Goal: Information Seeking & Learning: Learn about a topic

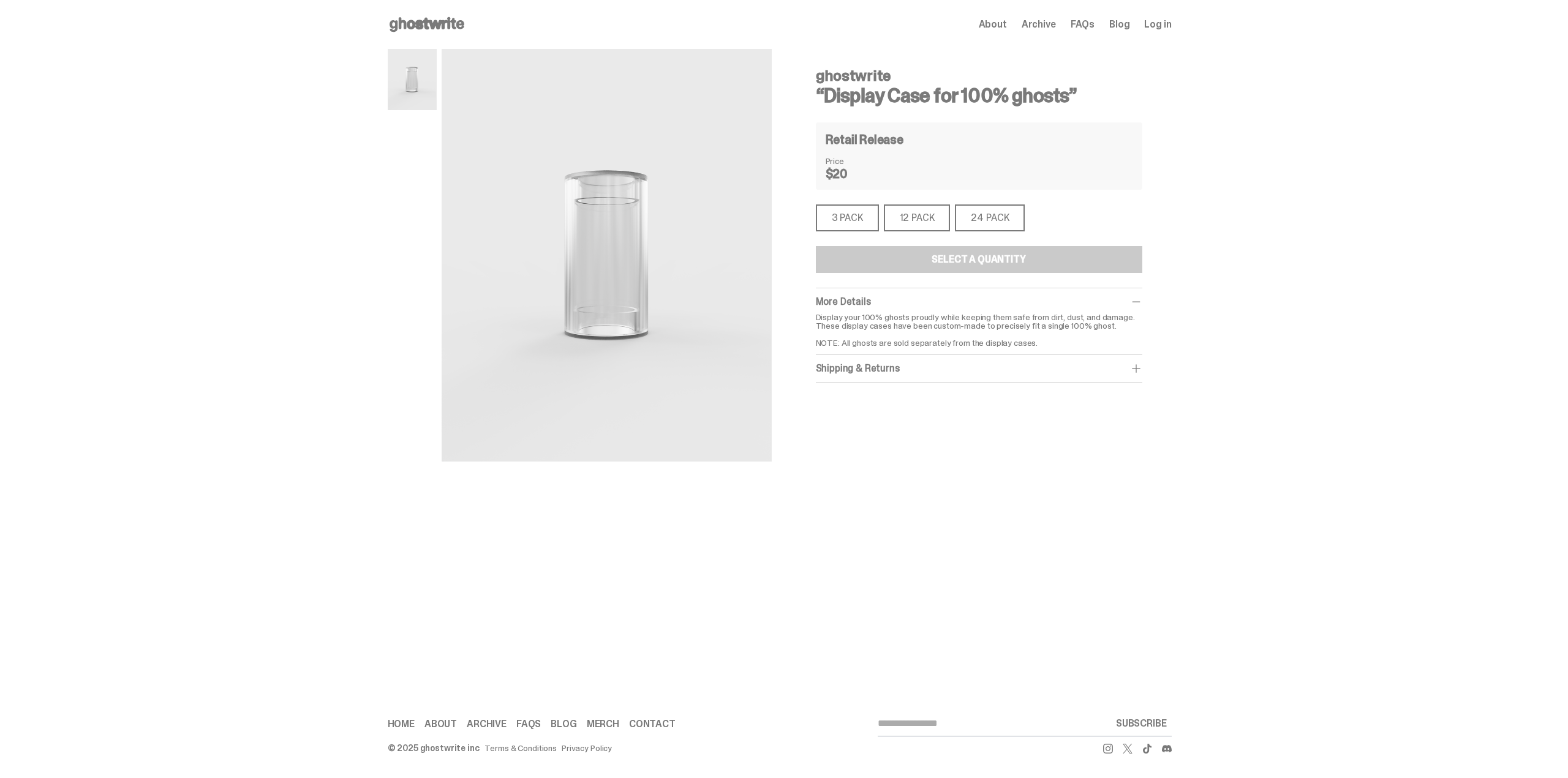
click at [842, 215] on div "3 PACK" at bounding box center [846, 218] width 63 height 27
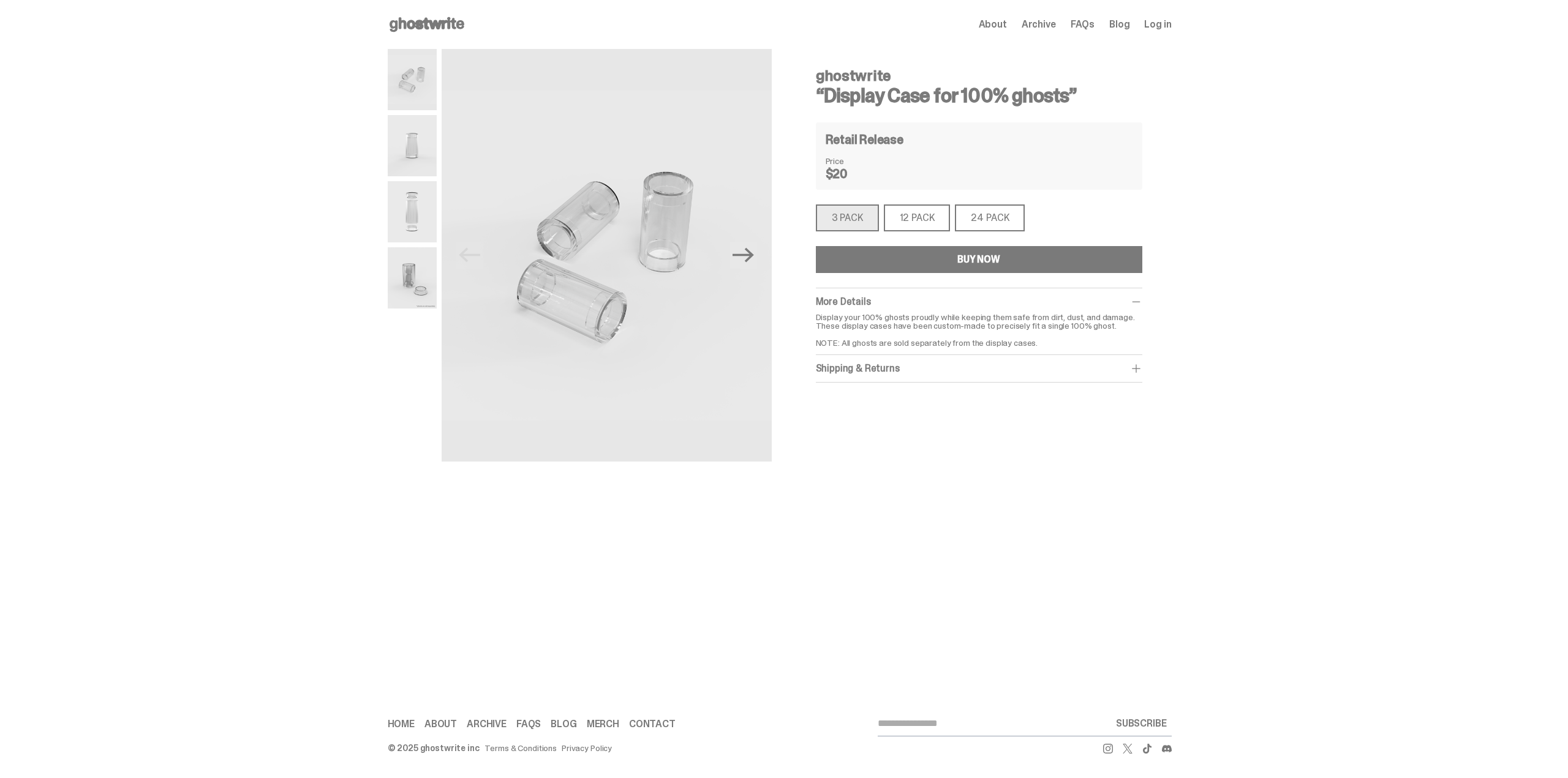
click at [901, 215] on div "12 PACK" at bounding box center [917, 218] width 66 height 27
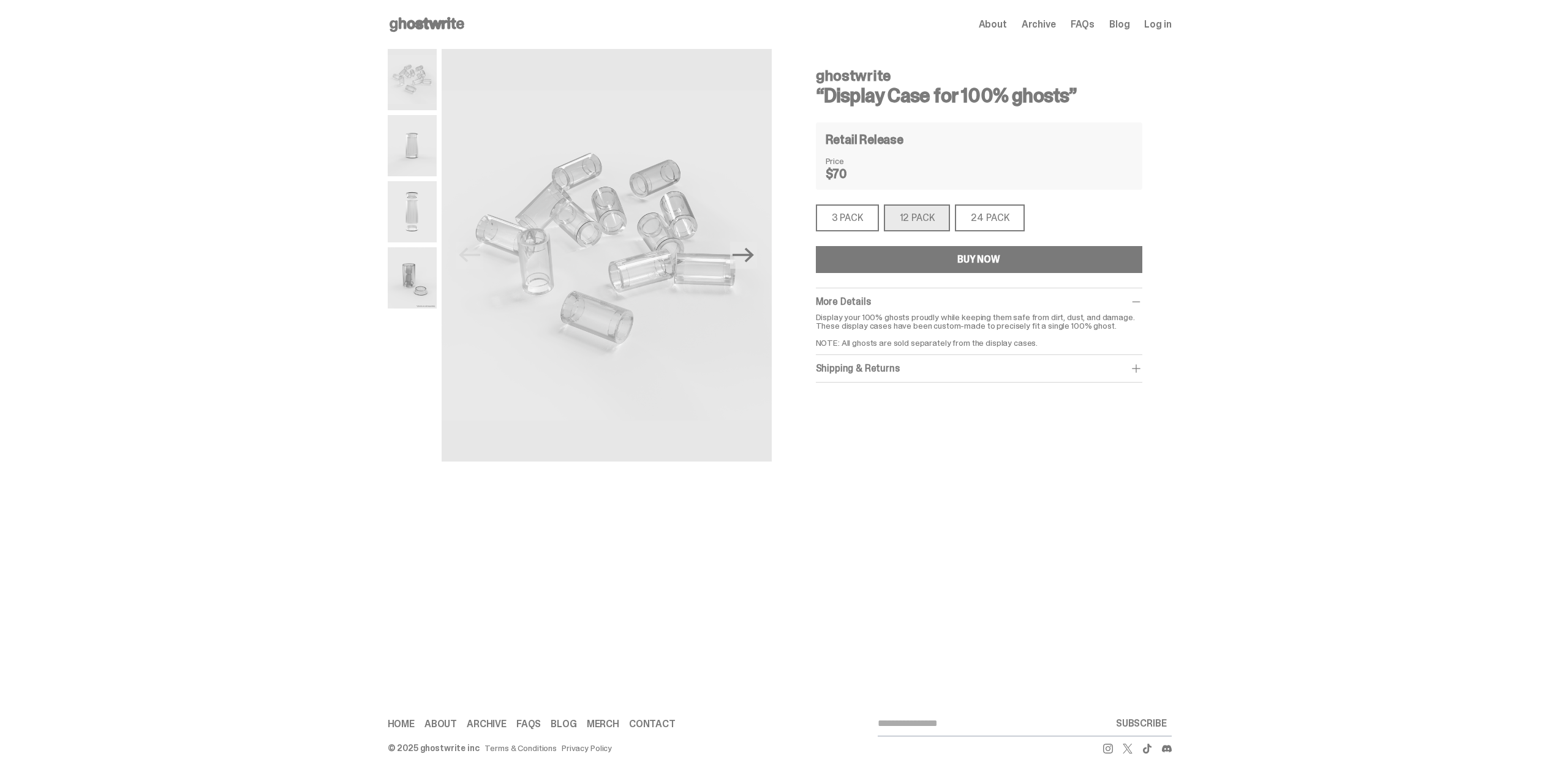
click at [848, 216] on div "3 PACK" at bounding box center [846, 218] width 63 height 27
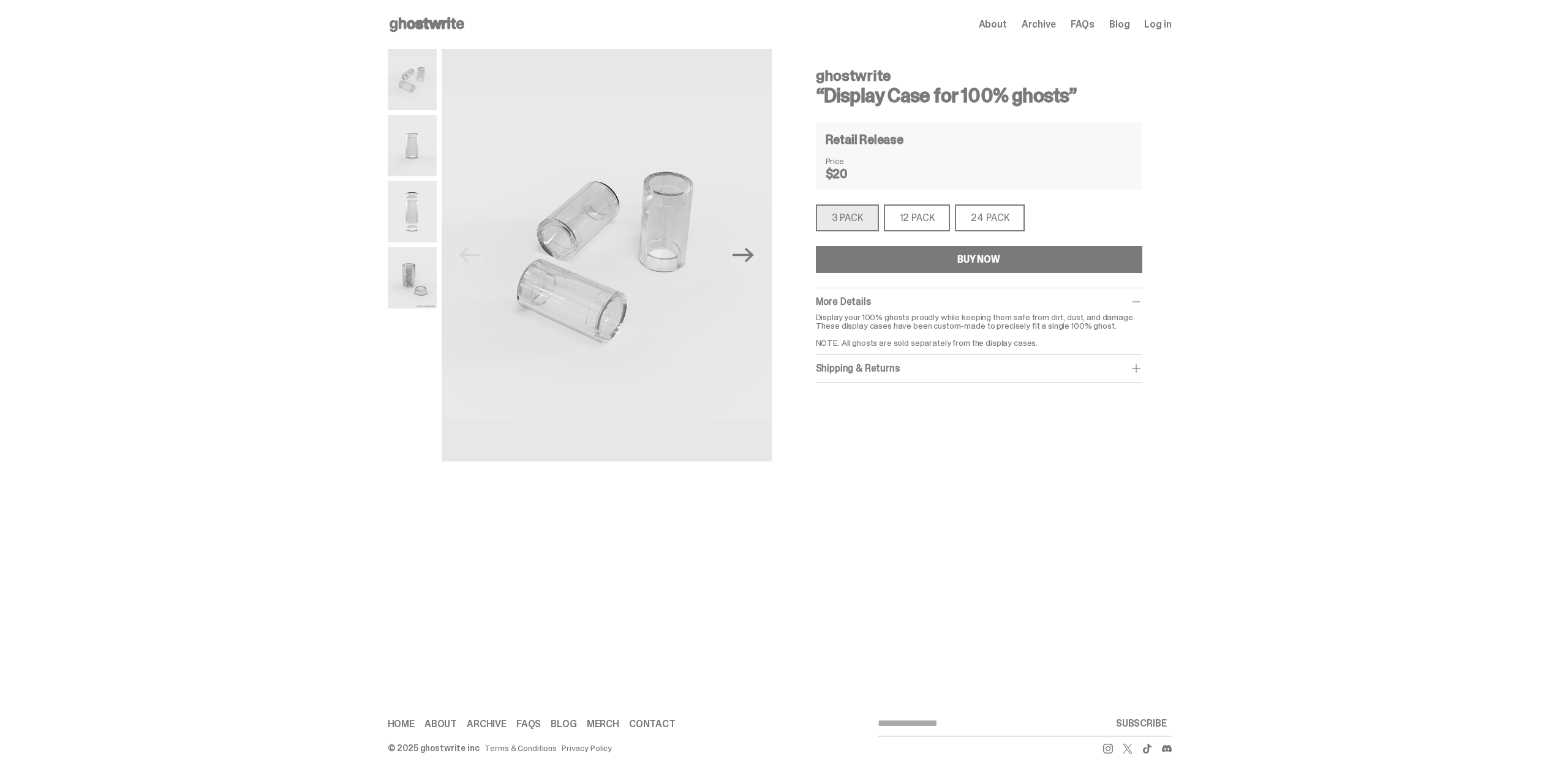
click at [905, 218] on div "12 PACK" at bounding box center [917, 218] width 66 height 27
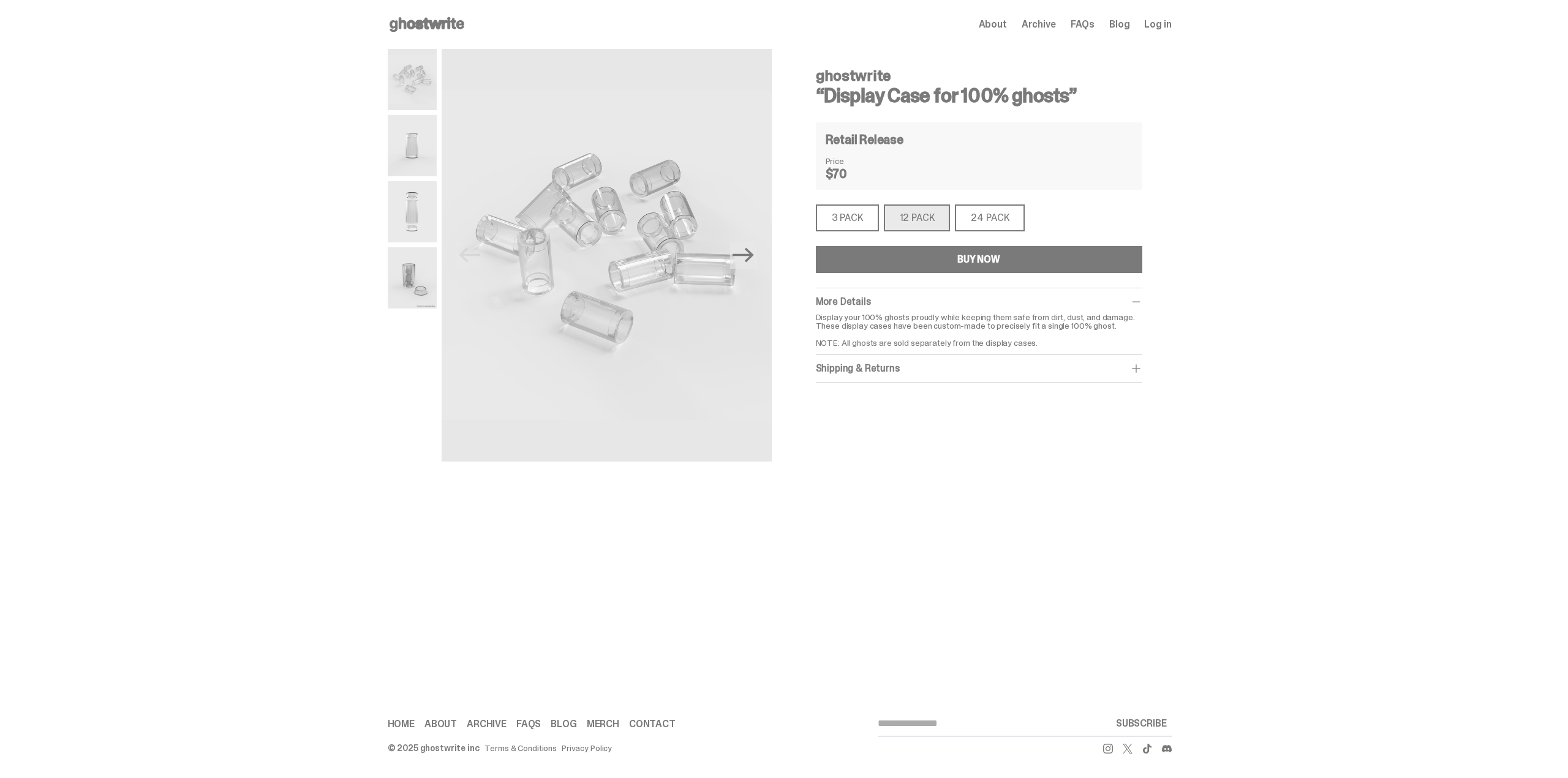
click at [858, 211] on div "3 PACK" at bounding box center [846, 218] width 63 height 27
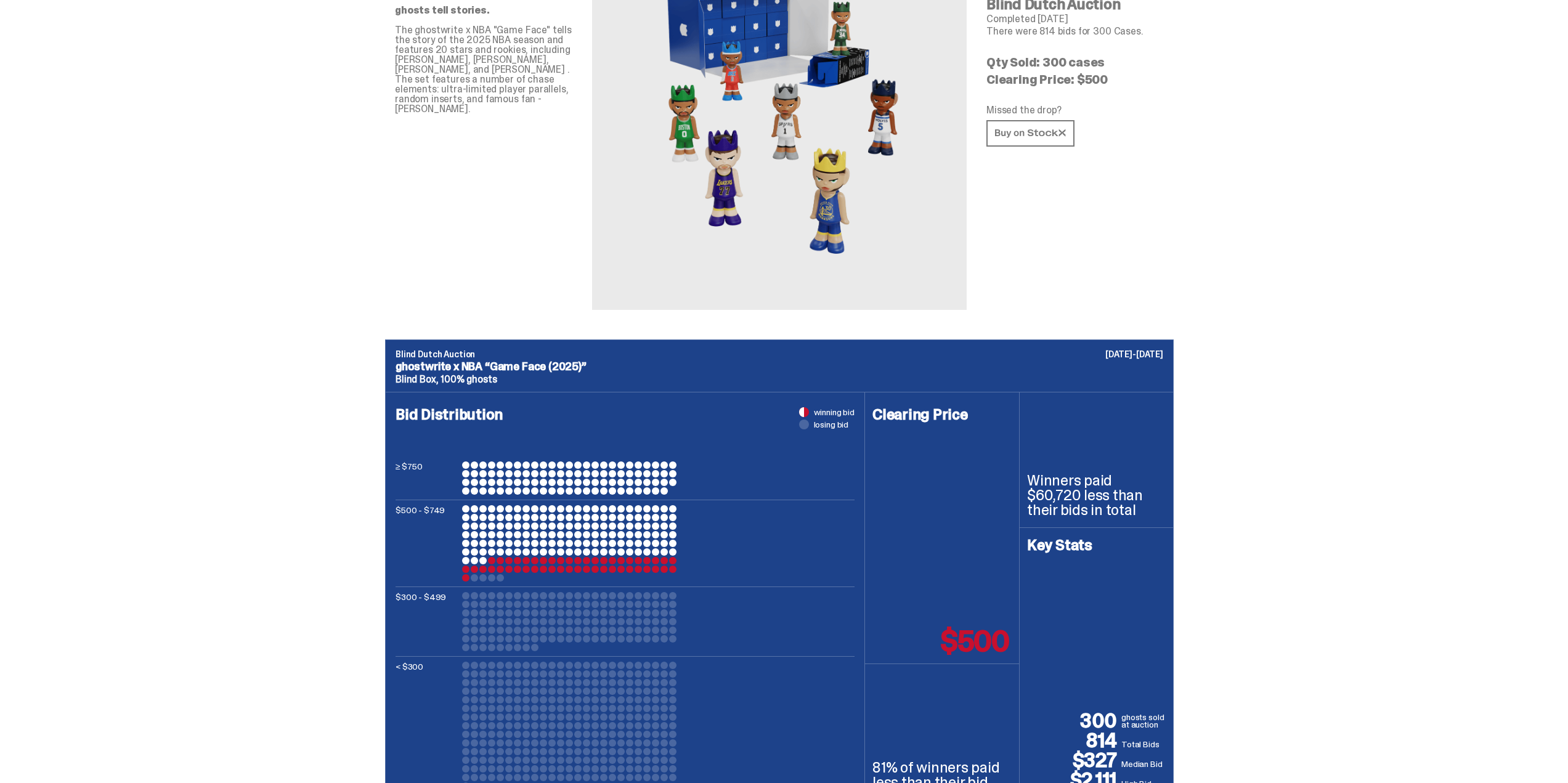
scroll to position [185, 0]
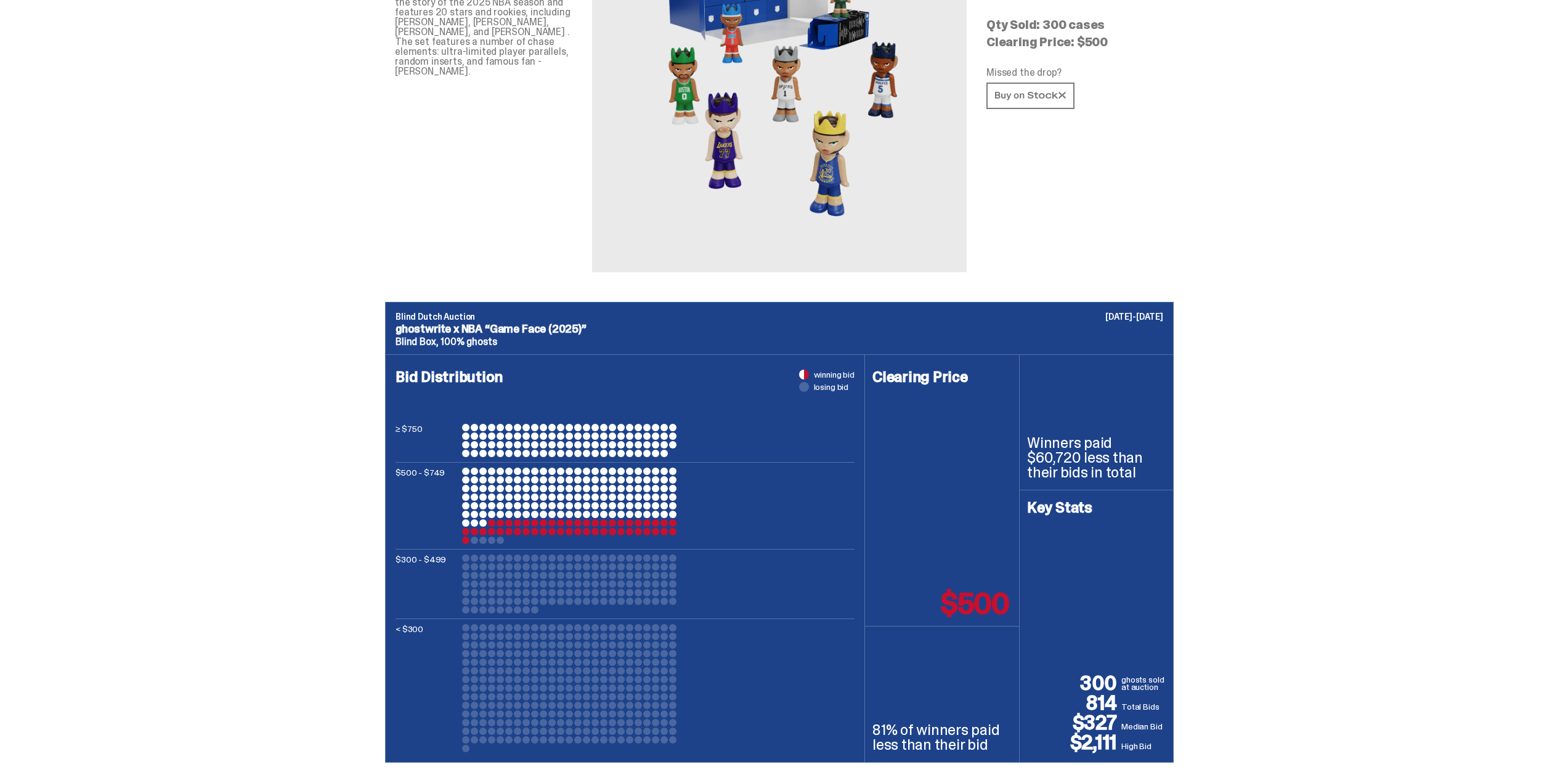
drag, startPoint x: 1345, startPoint y: 378, endPoint x: 1297, endPoint y: 318, distance: 76.8
click at [1282, 316] on div "Blind Dutch Auction September 15-18, 2025 ghostwrite x NBA “Game Face (2025)” B…" at bounding box center [779, 531] width 1559 height 461
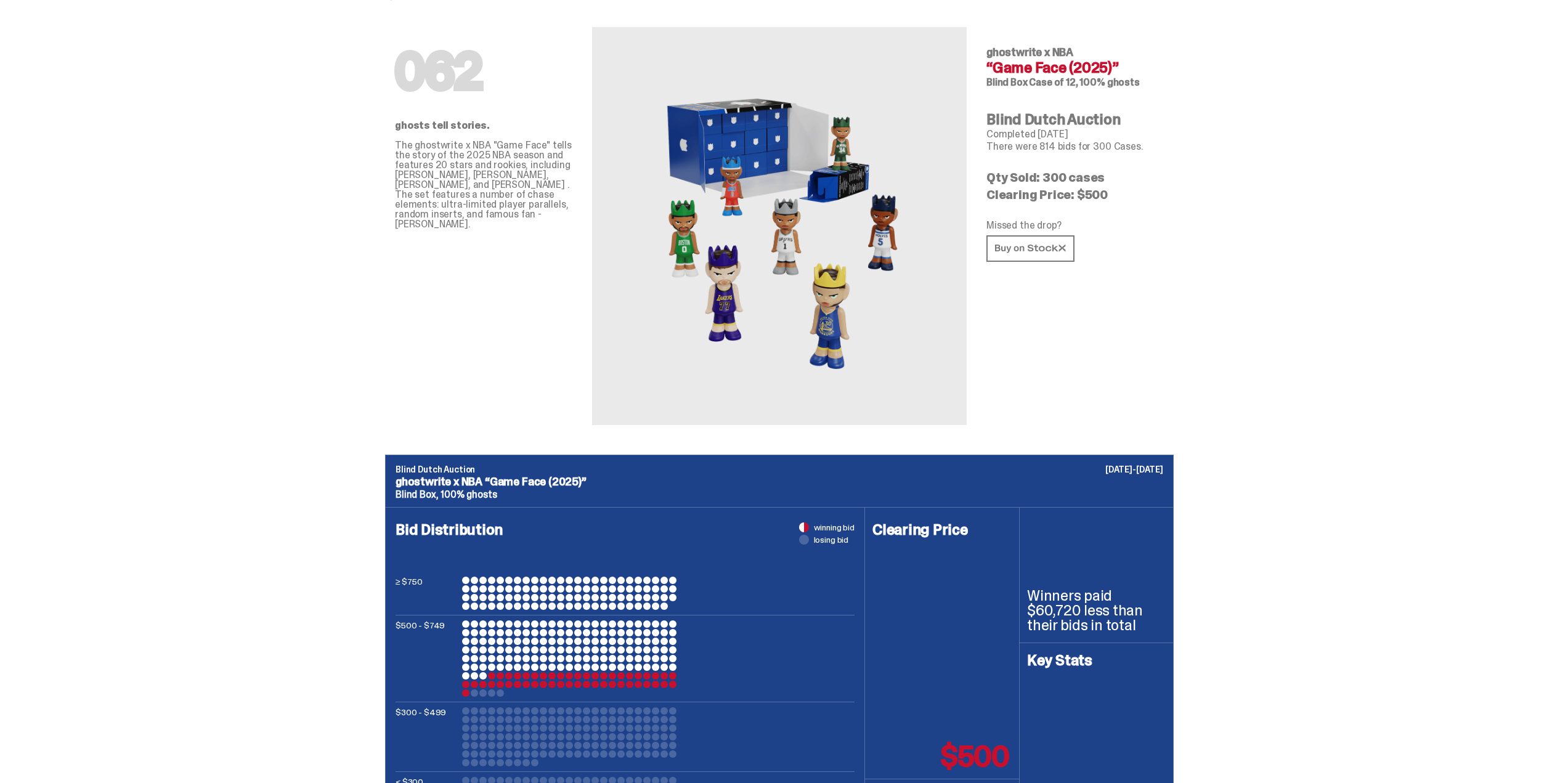
scroll to position [0, 0]
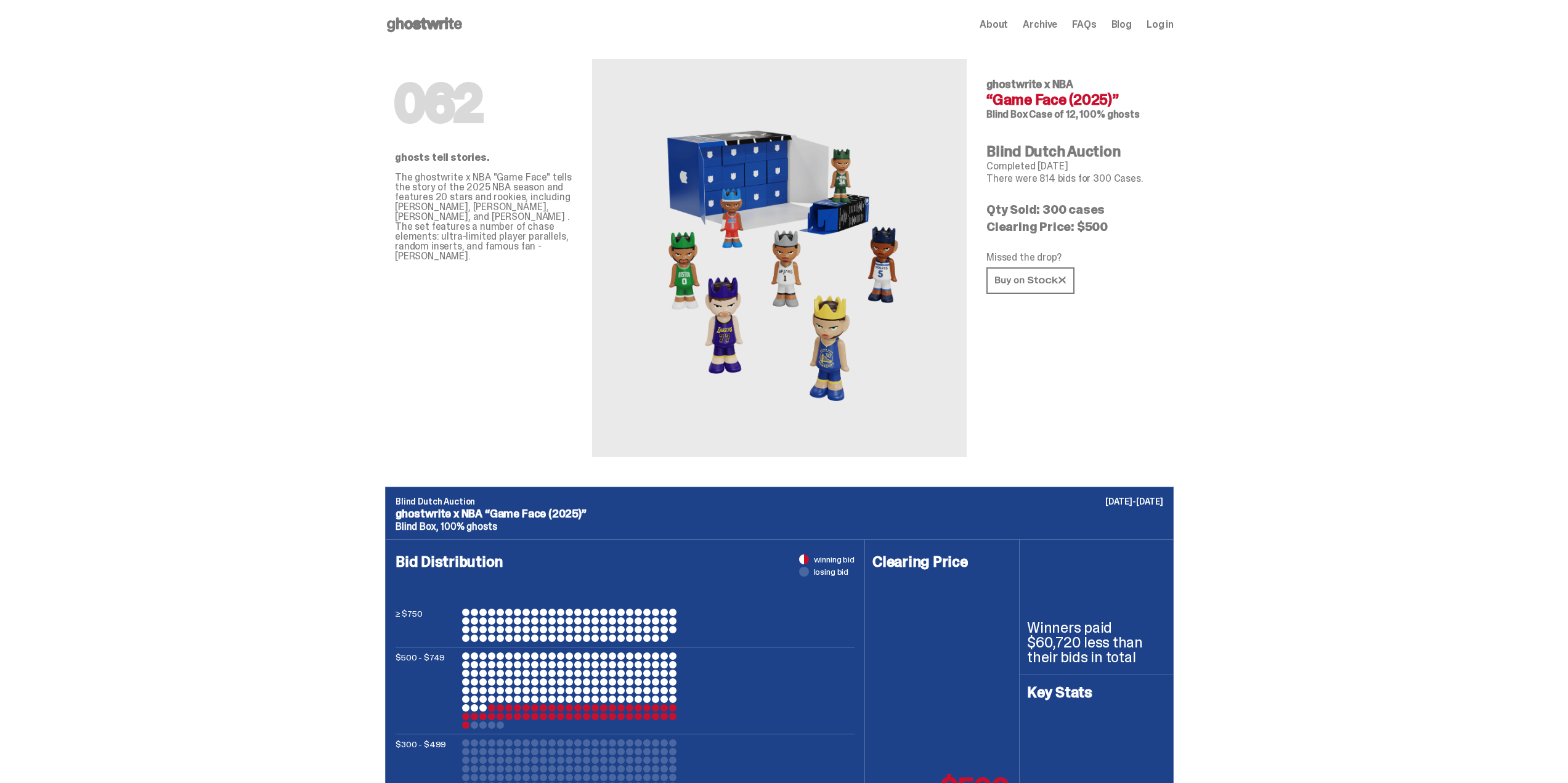
click at [753, 207] on img at bounding box center [779, 257] width 271 height 339
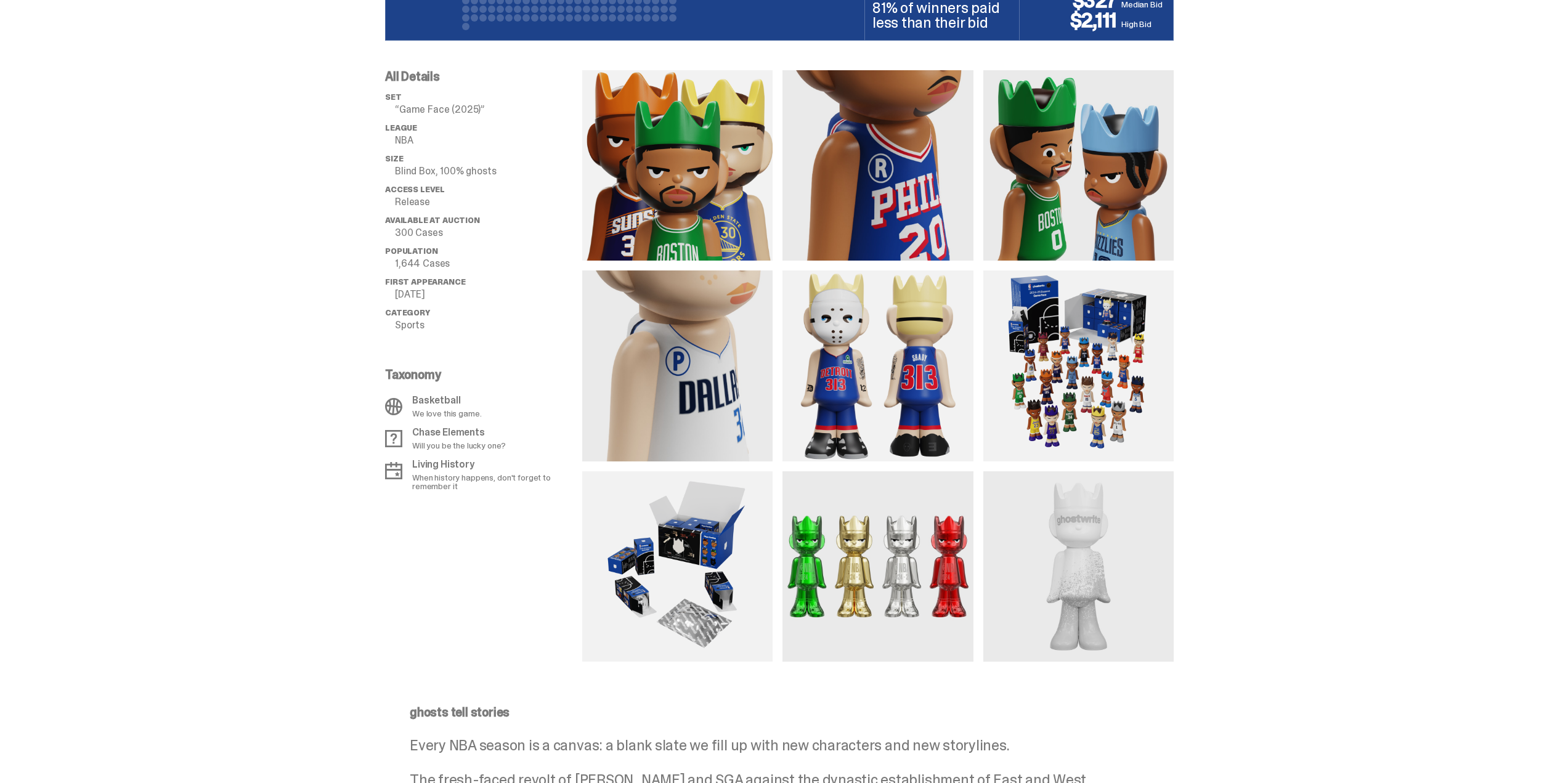
scroll to position [924, 0]
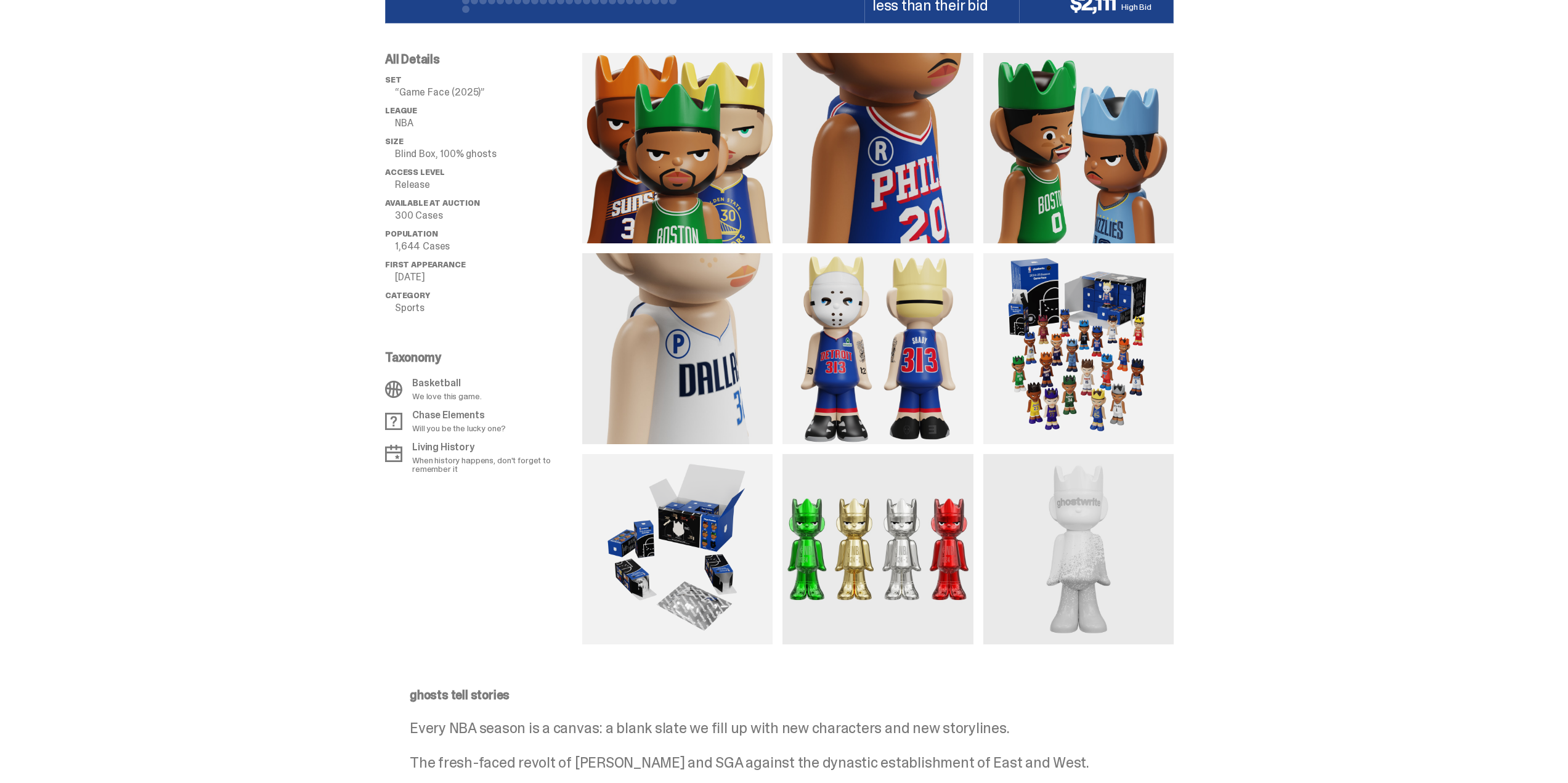
click at [716, 175] on img at bounding box center [678, 148] width 191 height 191
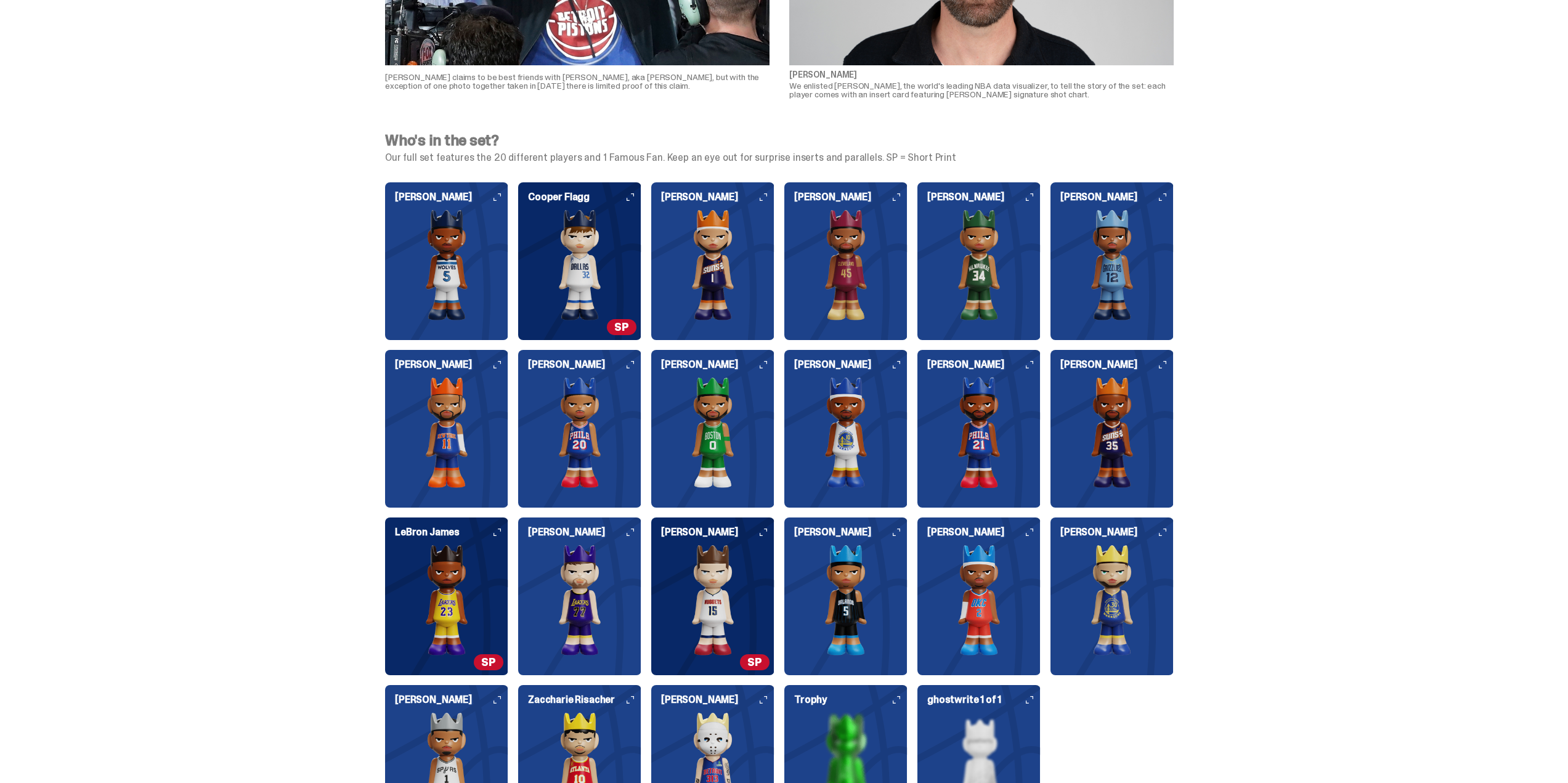
scroll to position [2958, 0]
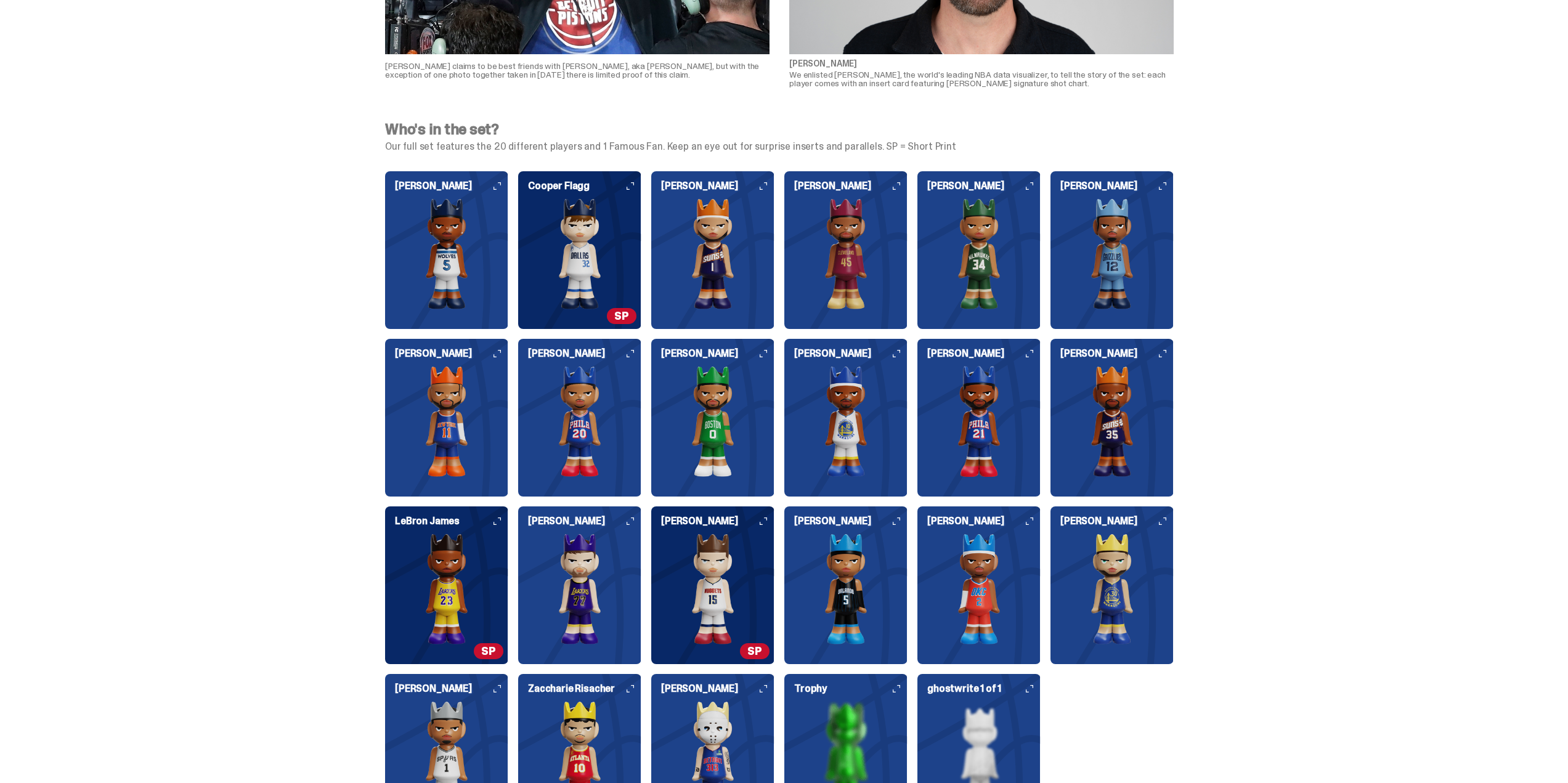
click at [765, 188] on icon at bounding box center [763, 187] width 8 height 8
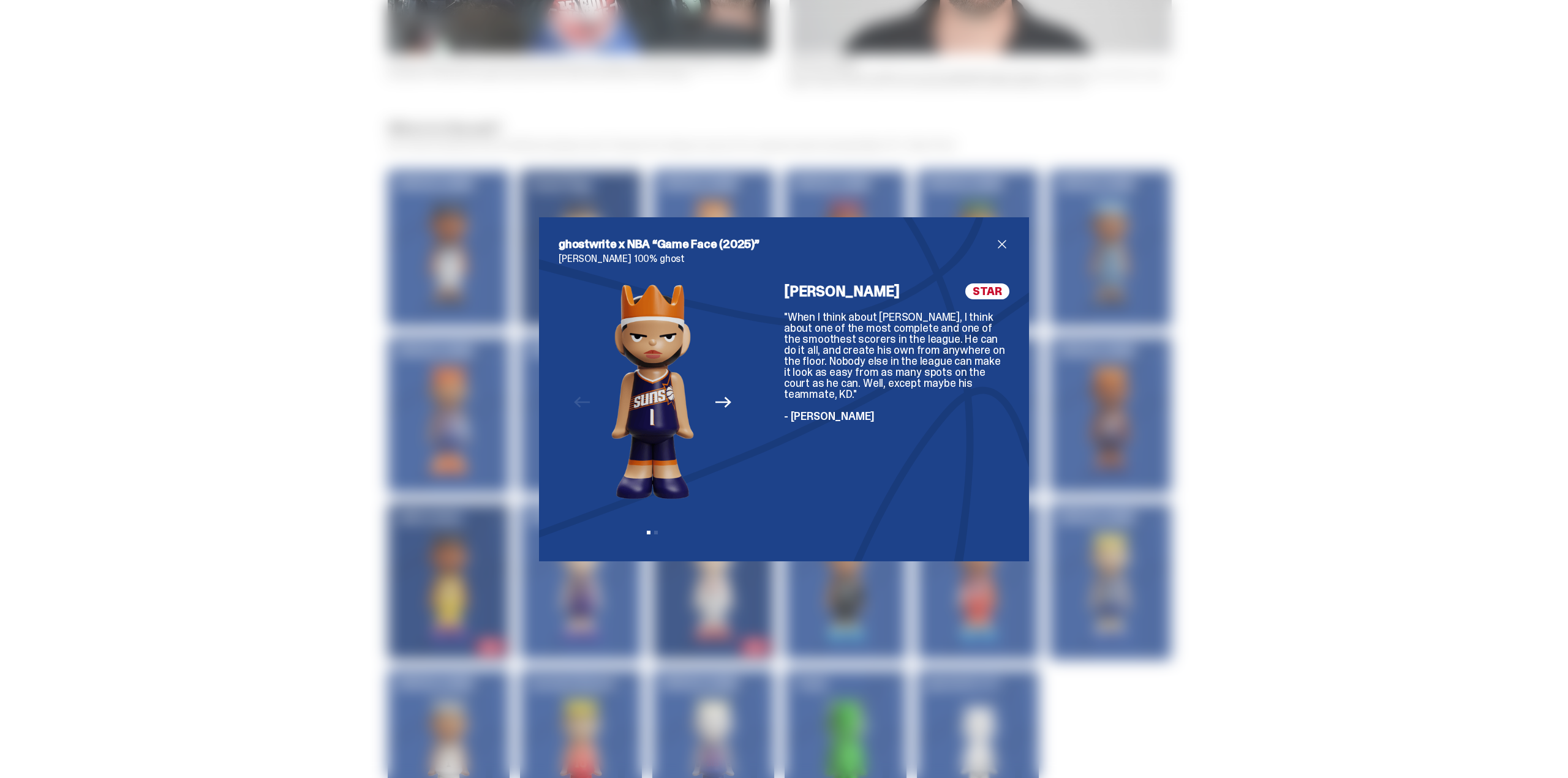
click at [722, 402] on icon "Next" at bounding box center [723, 402] width 16 height 11
click at [722, 402] on div "Previous Next View slide 1 View slide 2" at bounding box center [652, 412] width 188 height 259
click at [1323, 343] on div "ghostwrite x NBA “Game Face (2025)” Devin Booker 100% ghost Previous Next View …" at bounding box center [784, 389] width 1568 height 778
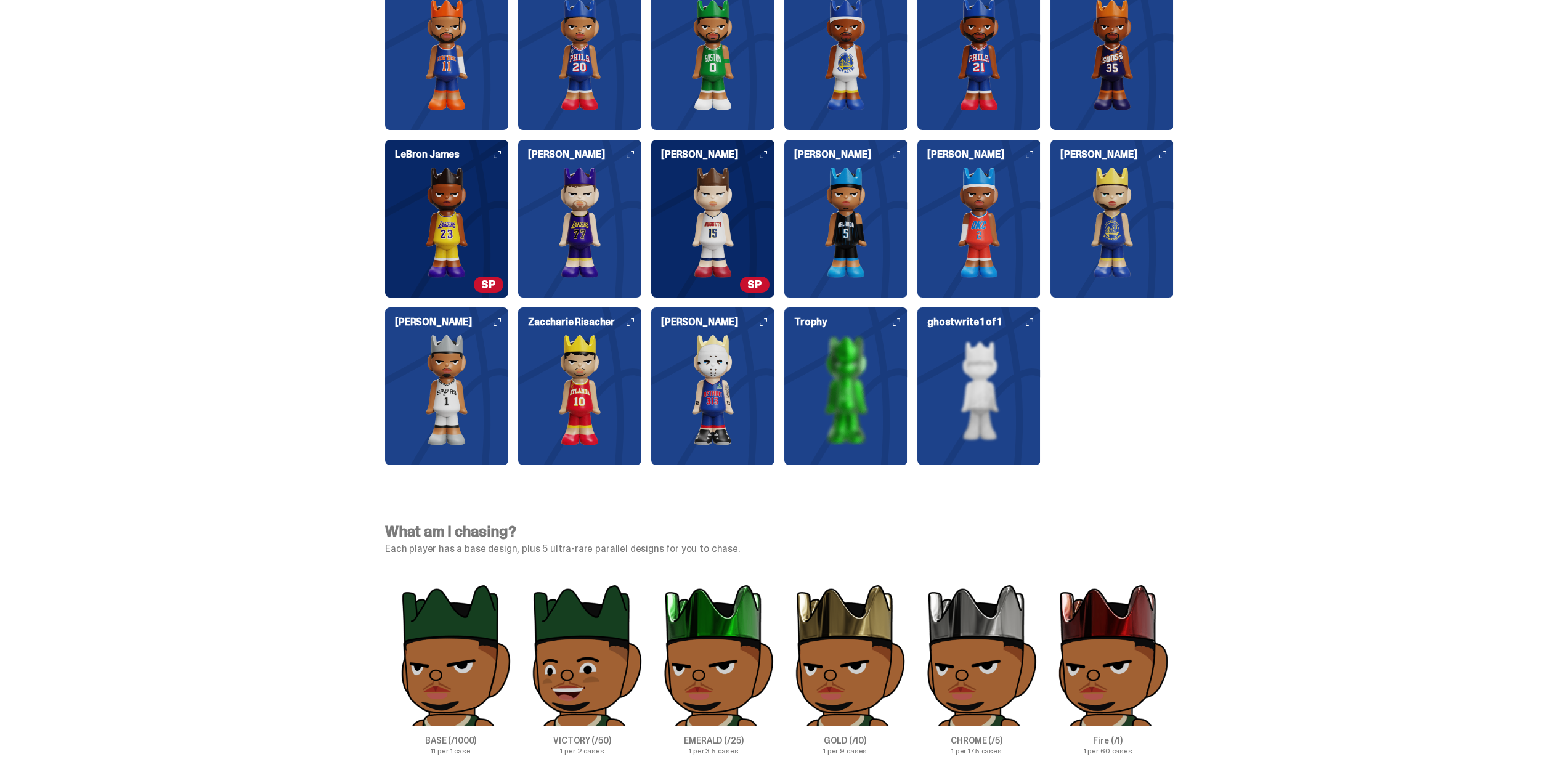
scroll to position [3266, 0]
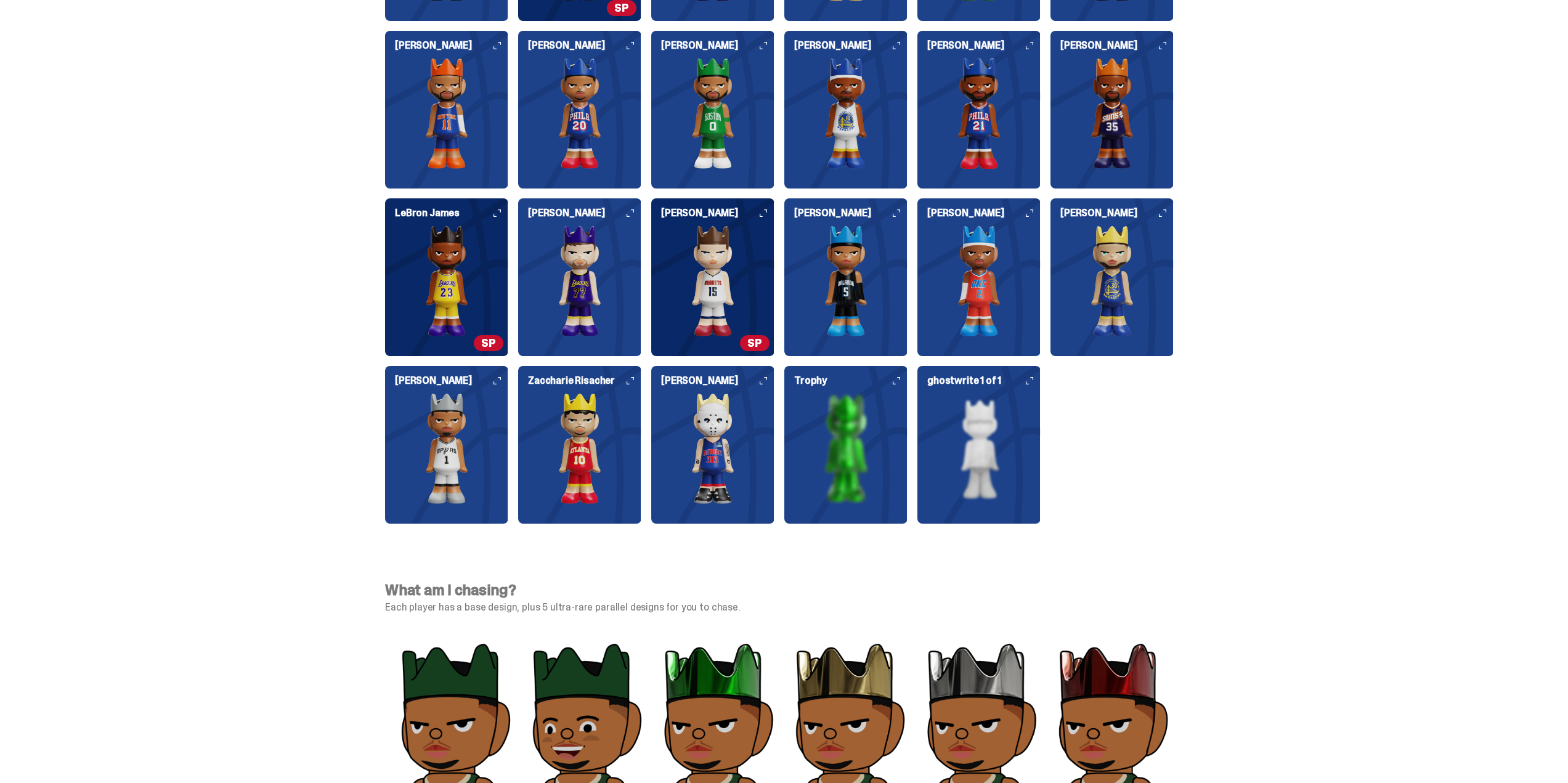
click at [897, 384] on icon at bounding box center [897, 381] width 8 height 8
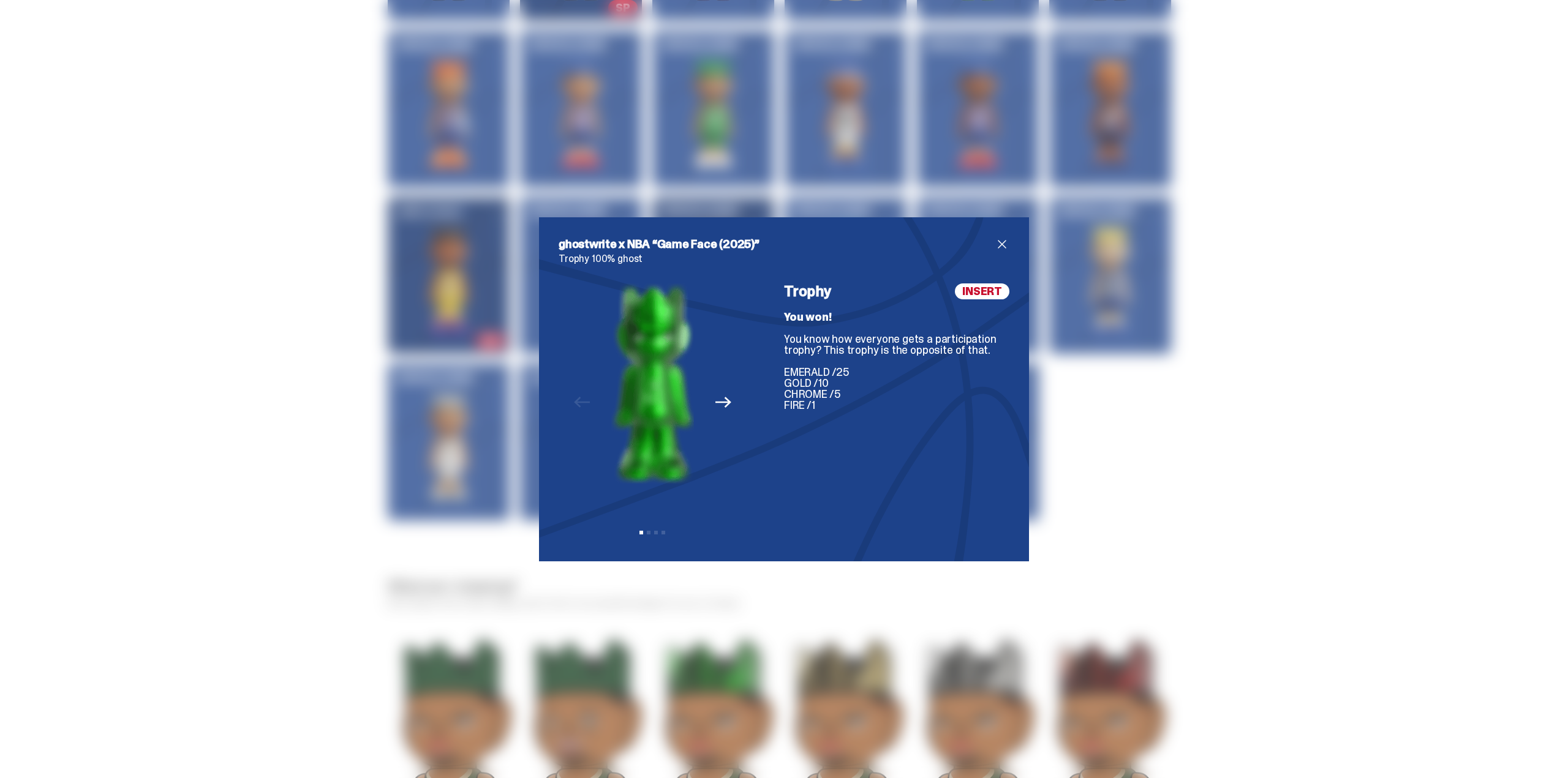
click at [721, 402] on icon "Next" at bounding box center [723, 402] width 16 height 11
click at [999, 242] on span "close" at bounding box center [1002, 244] width 15 height 15
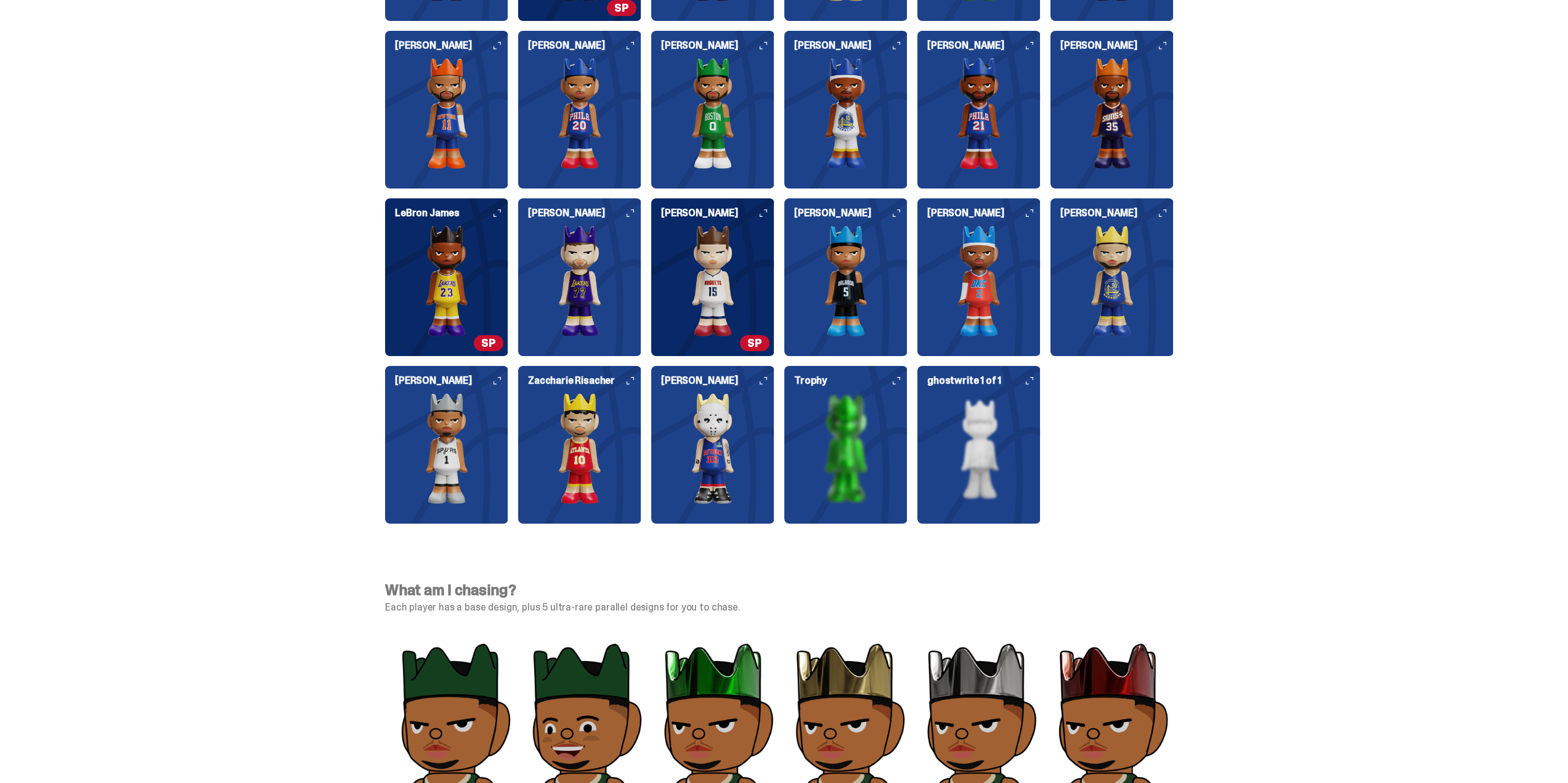
click at [1030, 379] on h6 "ghostwrite 1 of 1" at bounding box center [983, 381] width 113 height 10
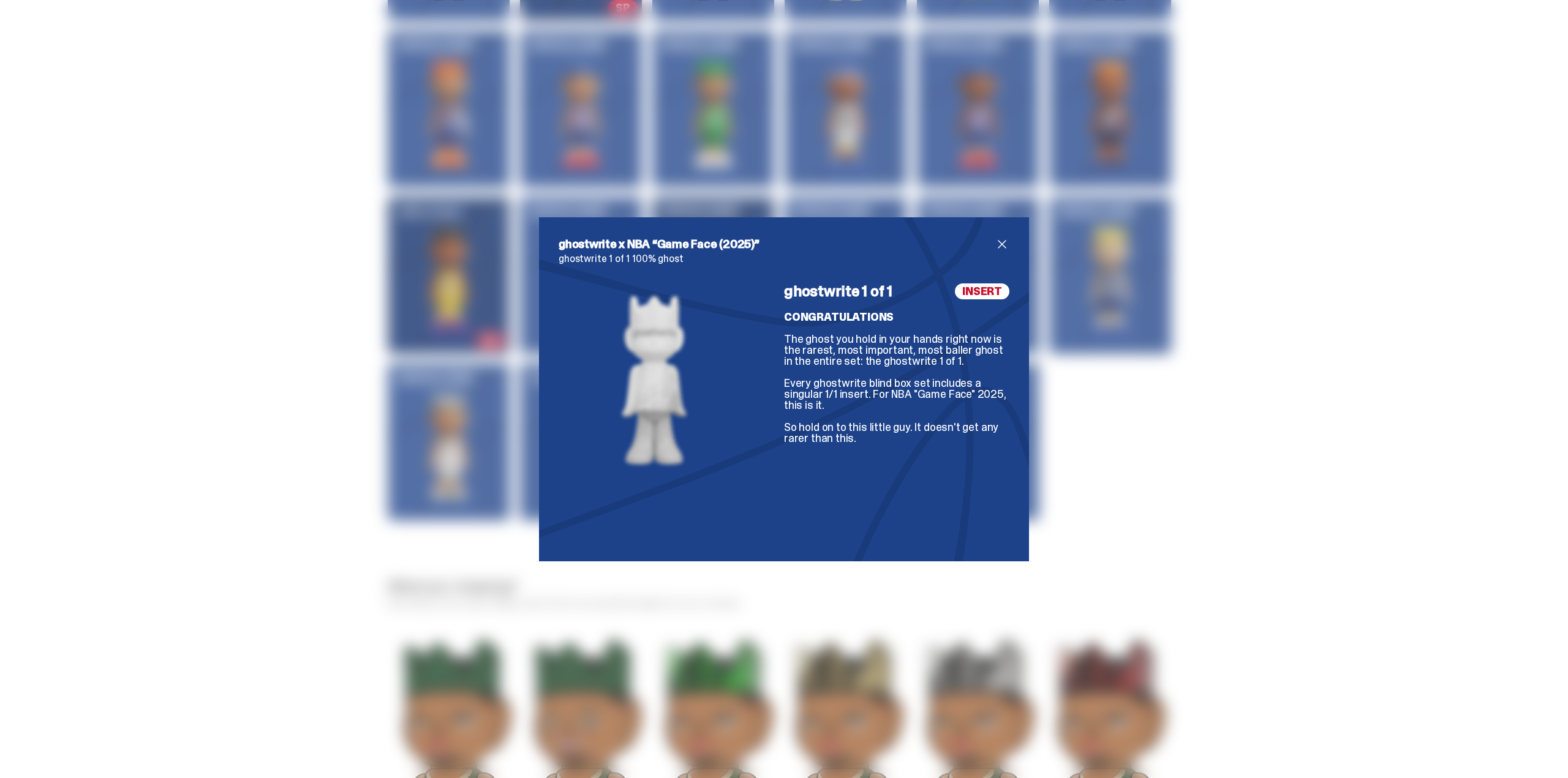
click at [998, 242] on span "close" at bounding box center [1002, 244] width 15 height 15
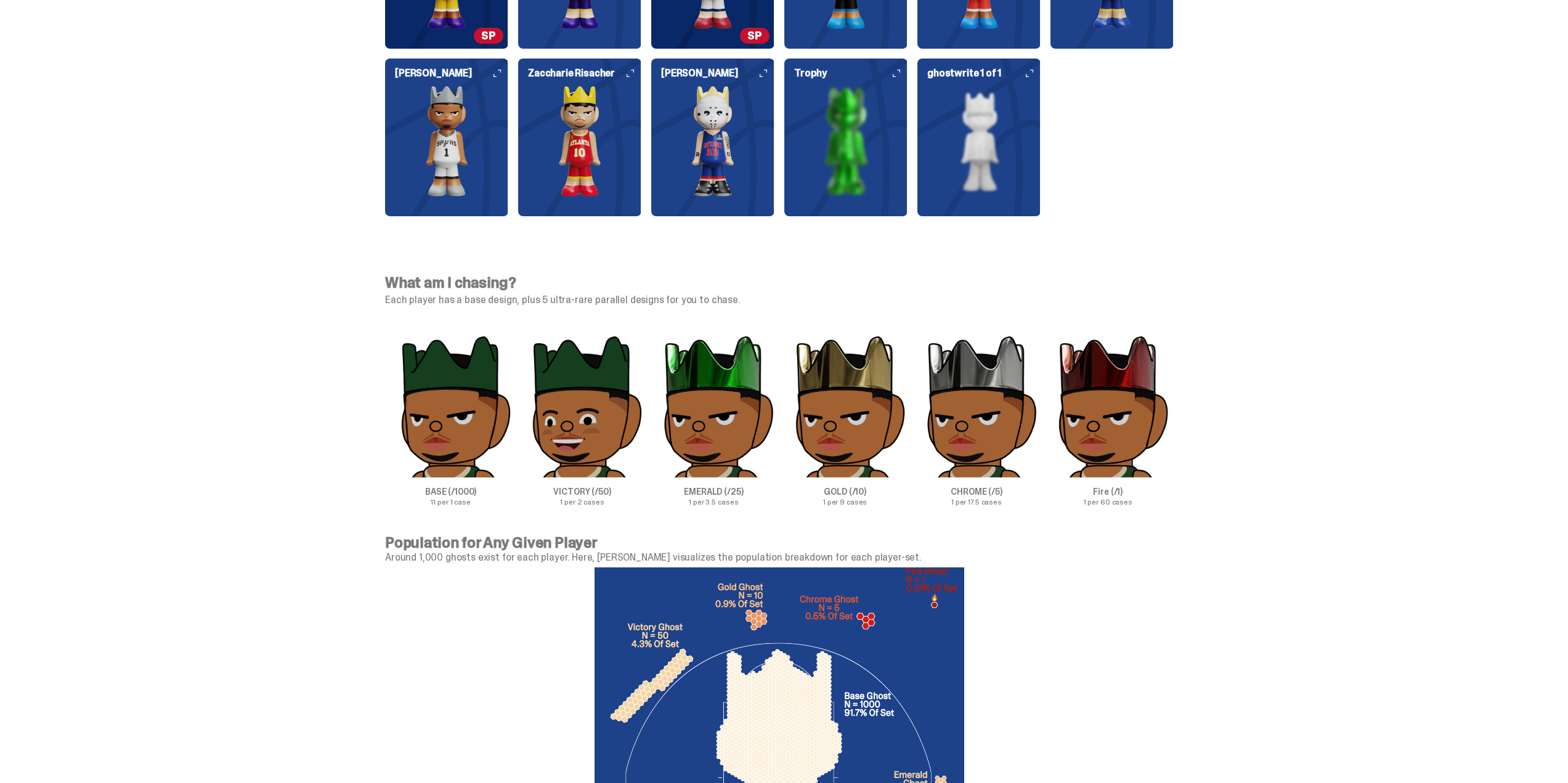
scroll to position [3574, 0]
click at [726, 487] on p "EMERALD (/25)" at bounding box center [714, 491] width 132 height 9
click at [585, 489] on p "VICTORY (/50)" at bounding box center [583, 491] width 132 height 9
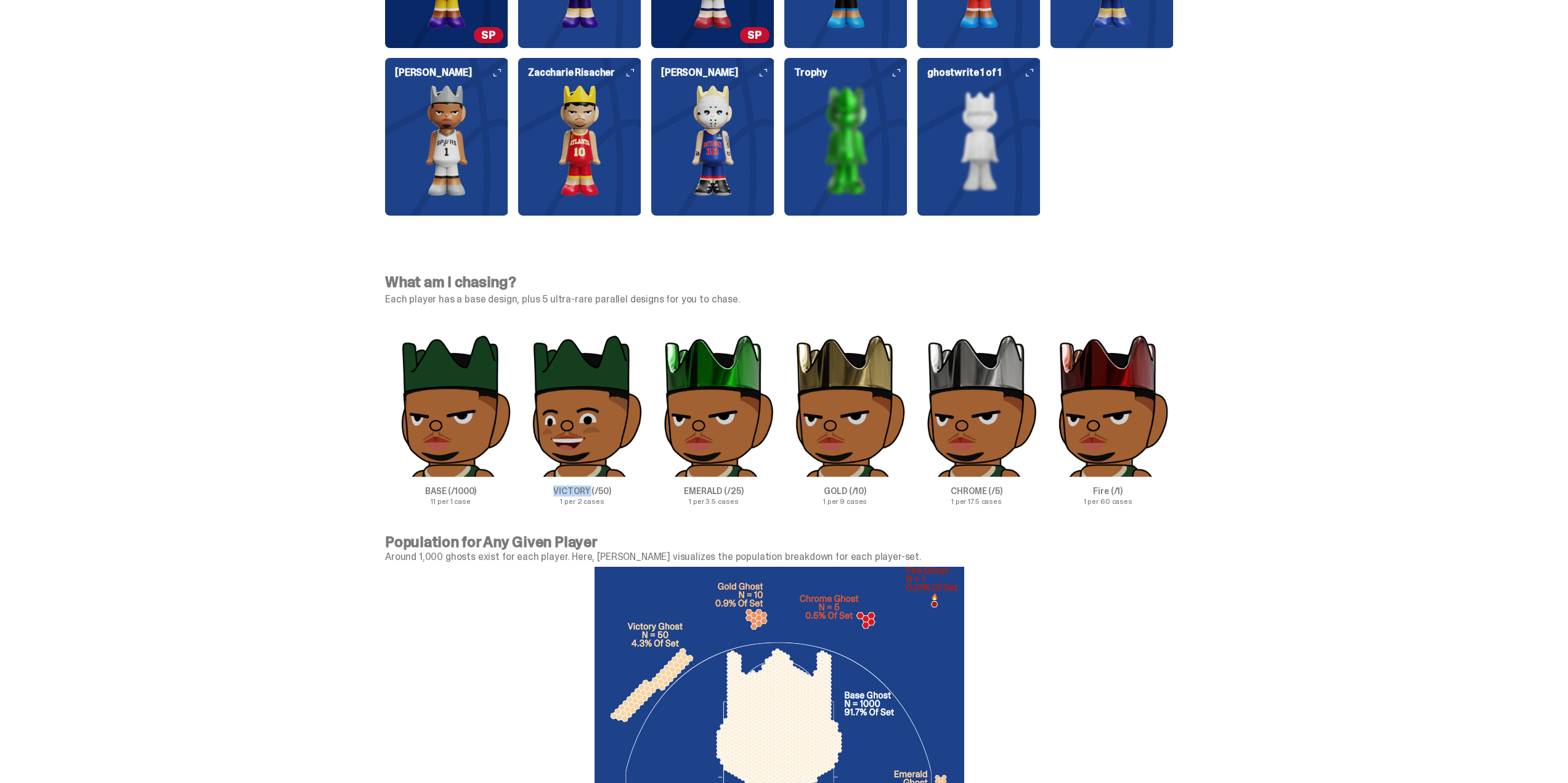
click at [585, 489] on p "VICTORY (/50)" at bounding box center [583, 491] width 132 height 9
click at [471, 488] on p "BASE (/1000)" at bounding box center [451, 491] width 132 height 9
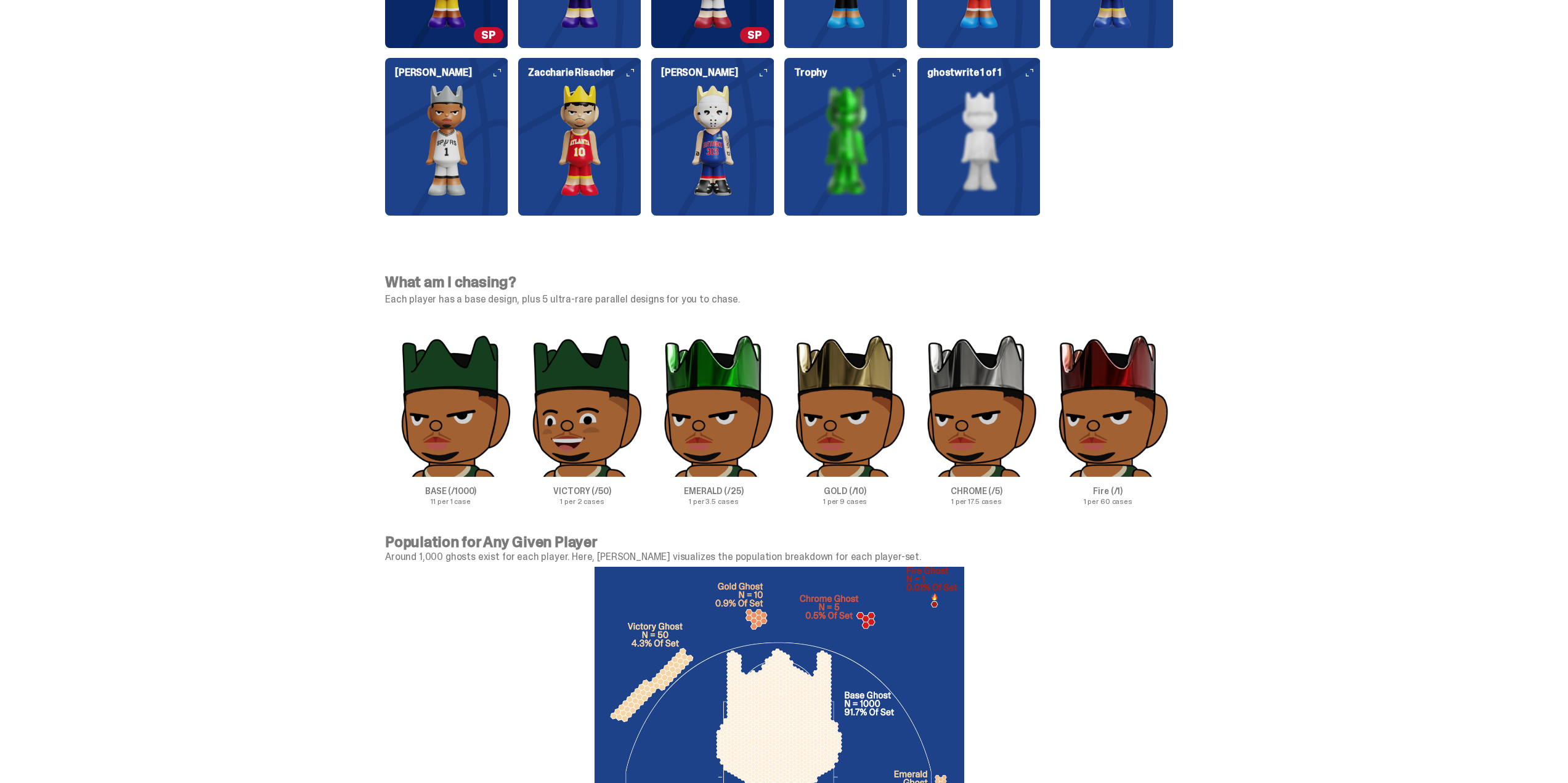
click at [587, 487] on p "VICTORY (/50)" at bounding box center [583, 491] width 132 height 9
click at [348, 472] on div "What am I chasing? Each player has a base design, plus 5 ultra-rare parallel de…" at bounding box center [779, 390] width 1559 height 290
drag, startPoint x: 314, startPoint y: 466, endPoint x: 216, endPoint y: 440, distance: 101.4
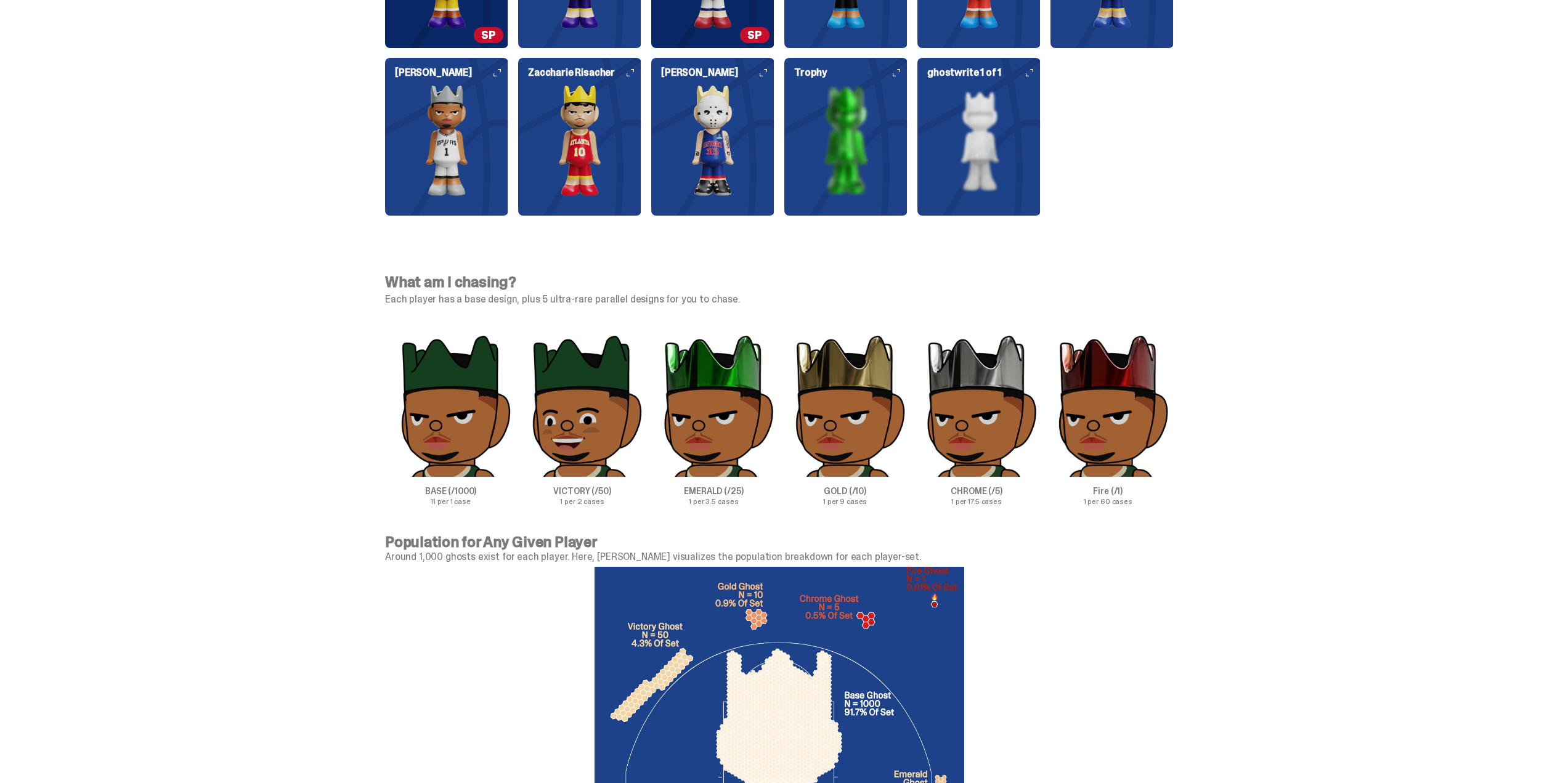
click at [216, 440] on div "What am I chasing? Each player has a base design, plus 5 ultra-rare parallel de…" at bounding box center [779, 390] width 1559 height 290
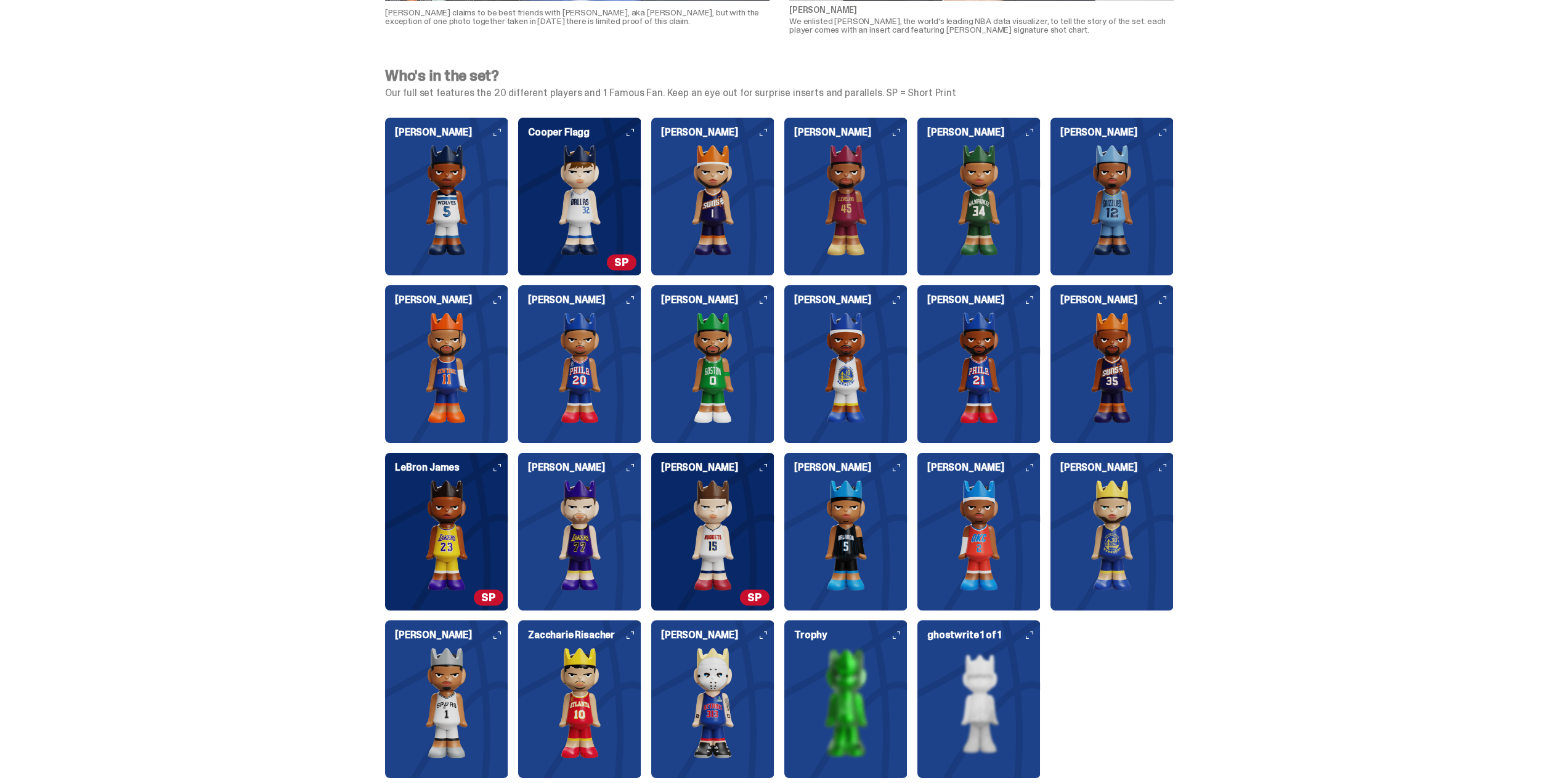
scroll to position [3019, 0]
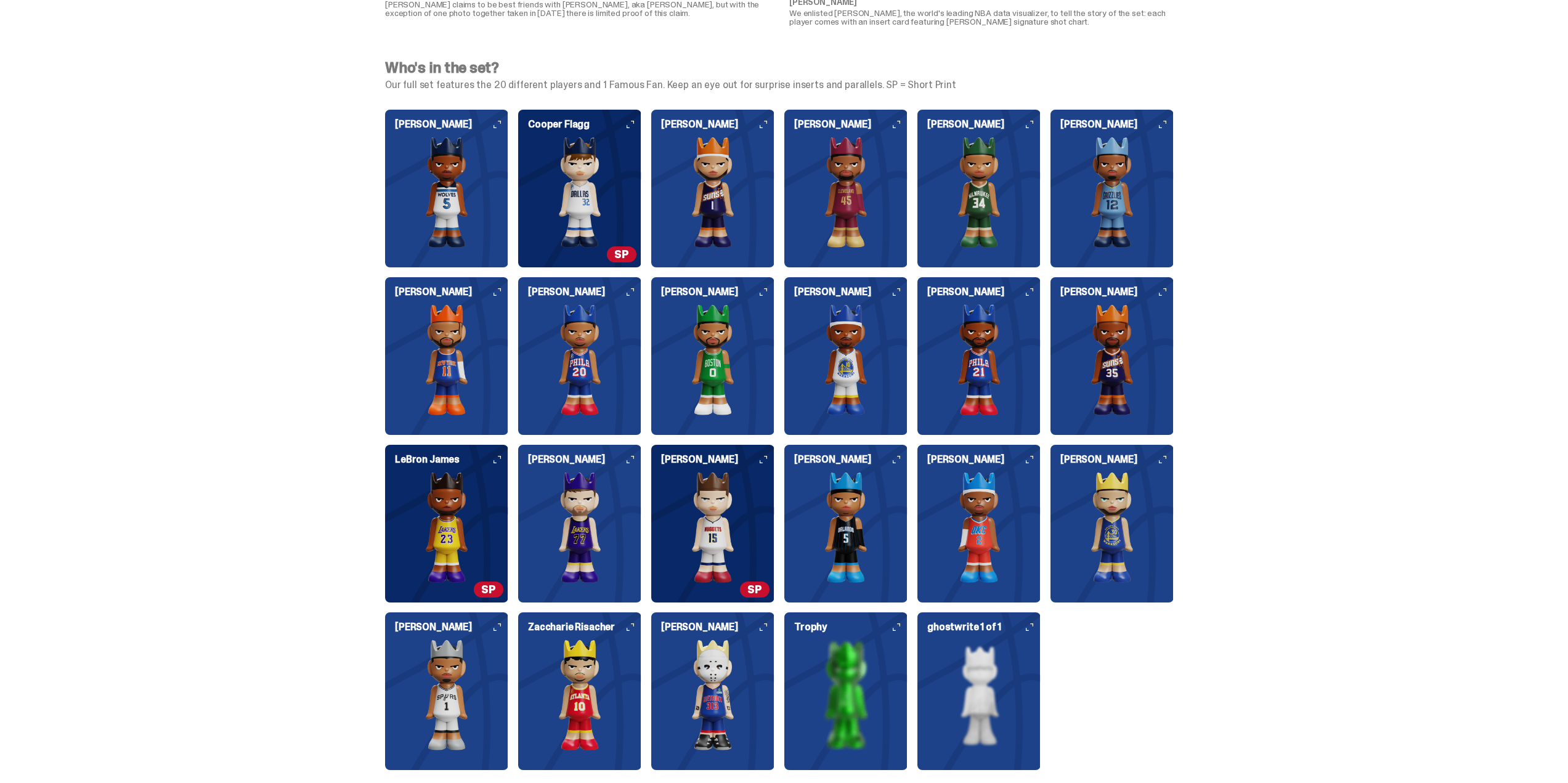
click at [176, 305] on div "Who's in the set? Our full set features the 20 different players and 1 Famous F…" at bounding box center [779, 422] width 1559 height 755
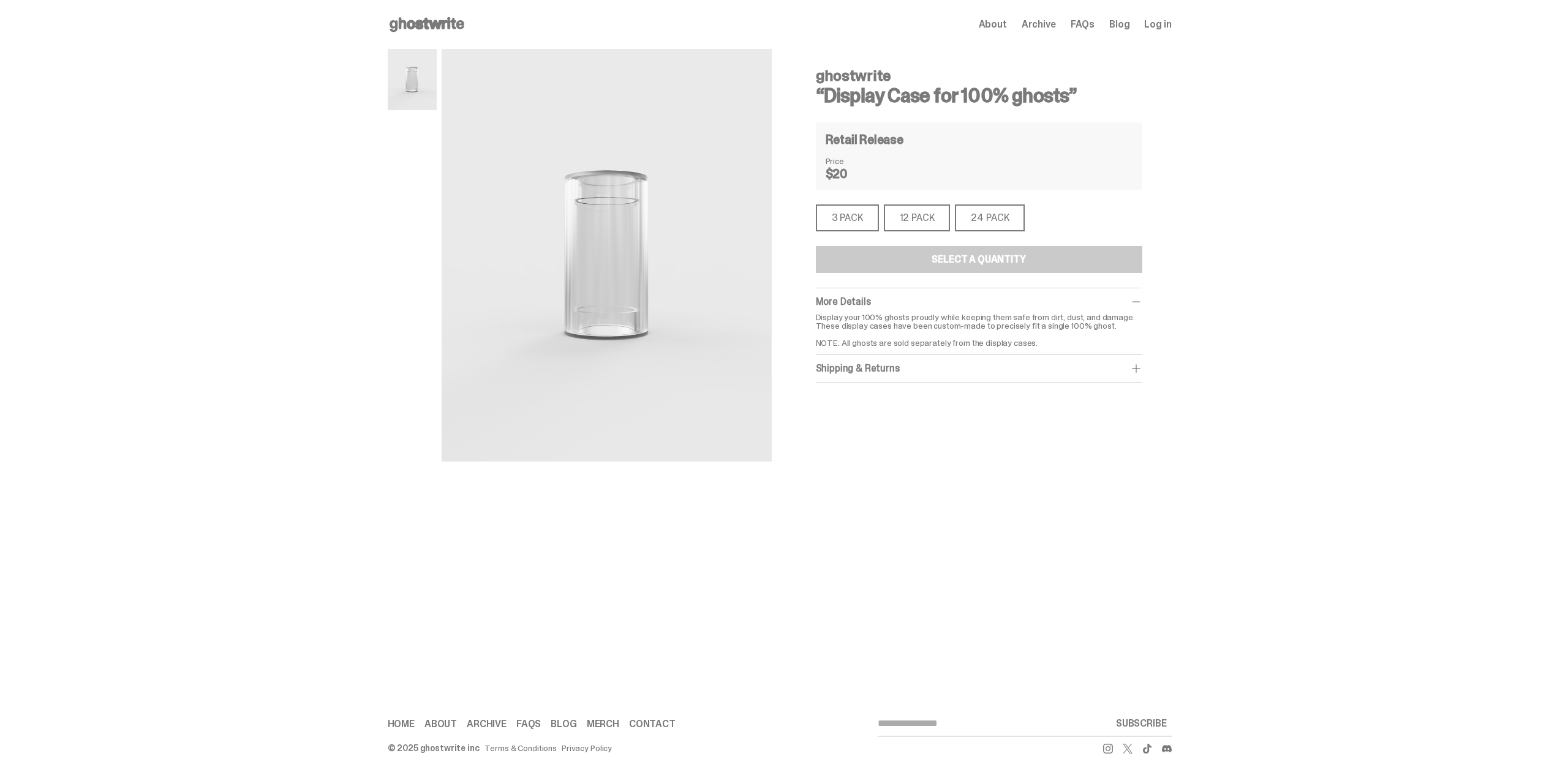
click at [861, 230] on div "3 PACK" at bounding box center [846, 218] width 63 height 27
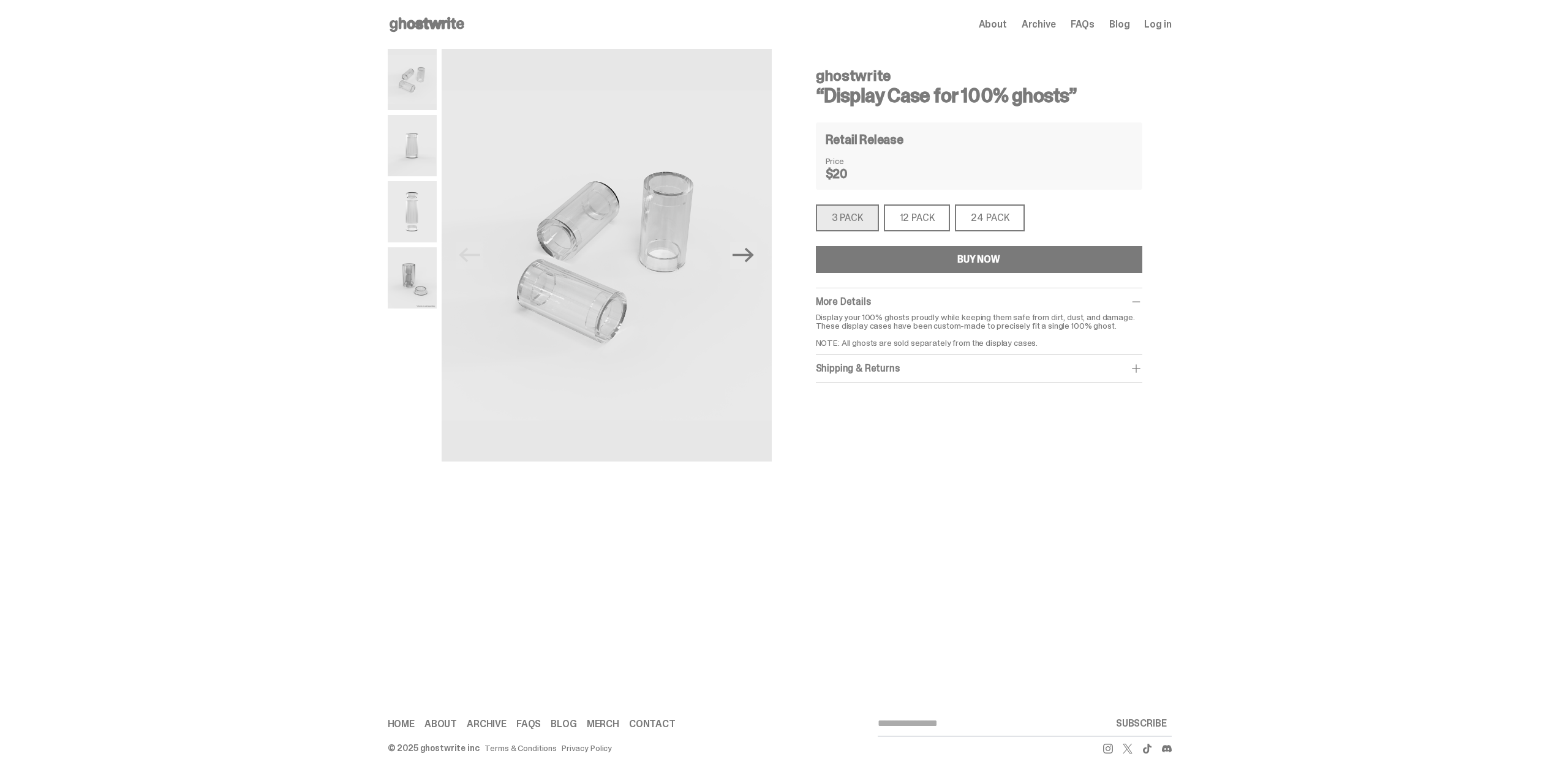
click at [924, 215] on div "12 PACK" at bounding box center [917, 218] width 66 height 27
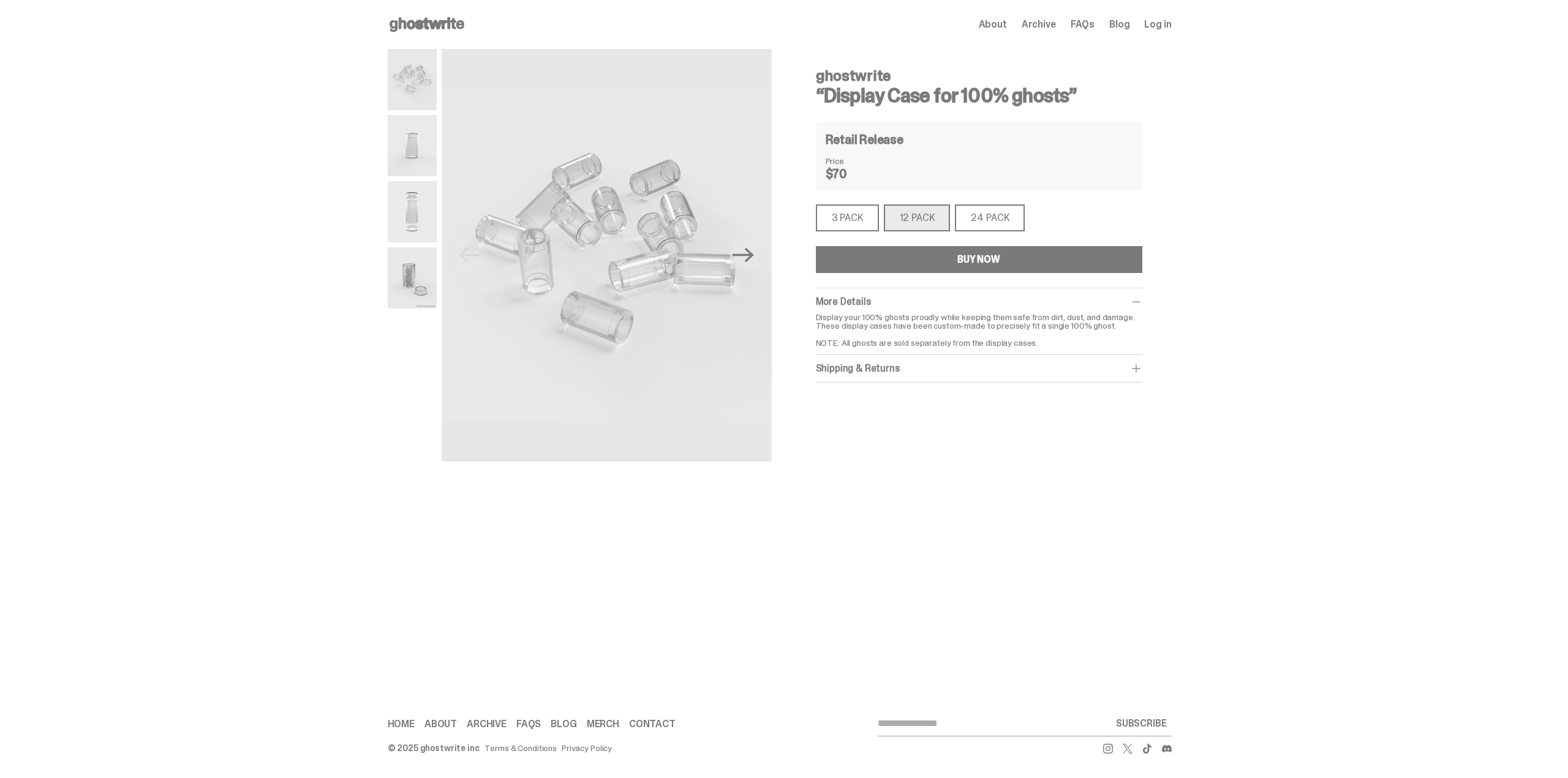
click at [851, 217] on div "3 PACK" at bounding box center [846, 218] width 63 height 27
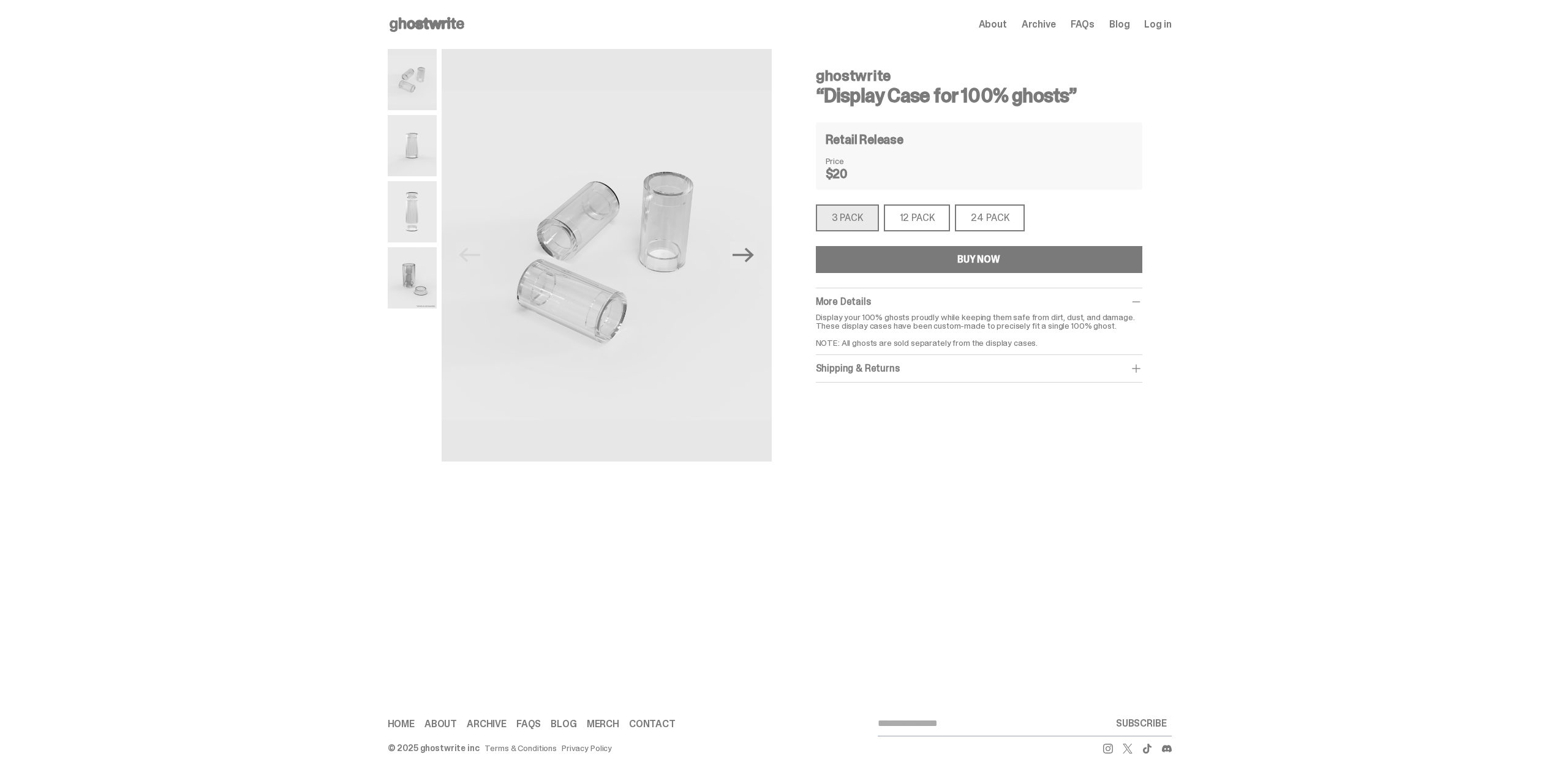
click at [913, 221] on div "12 PACK" at bounding box center [917, 218] width 66 height 27
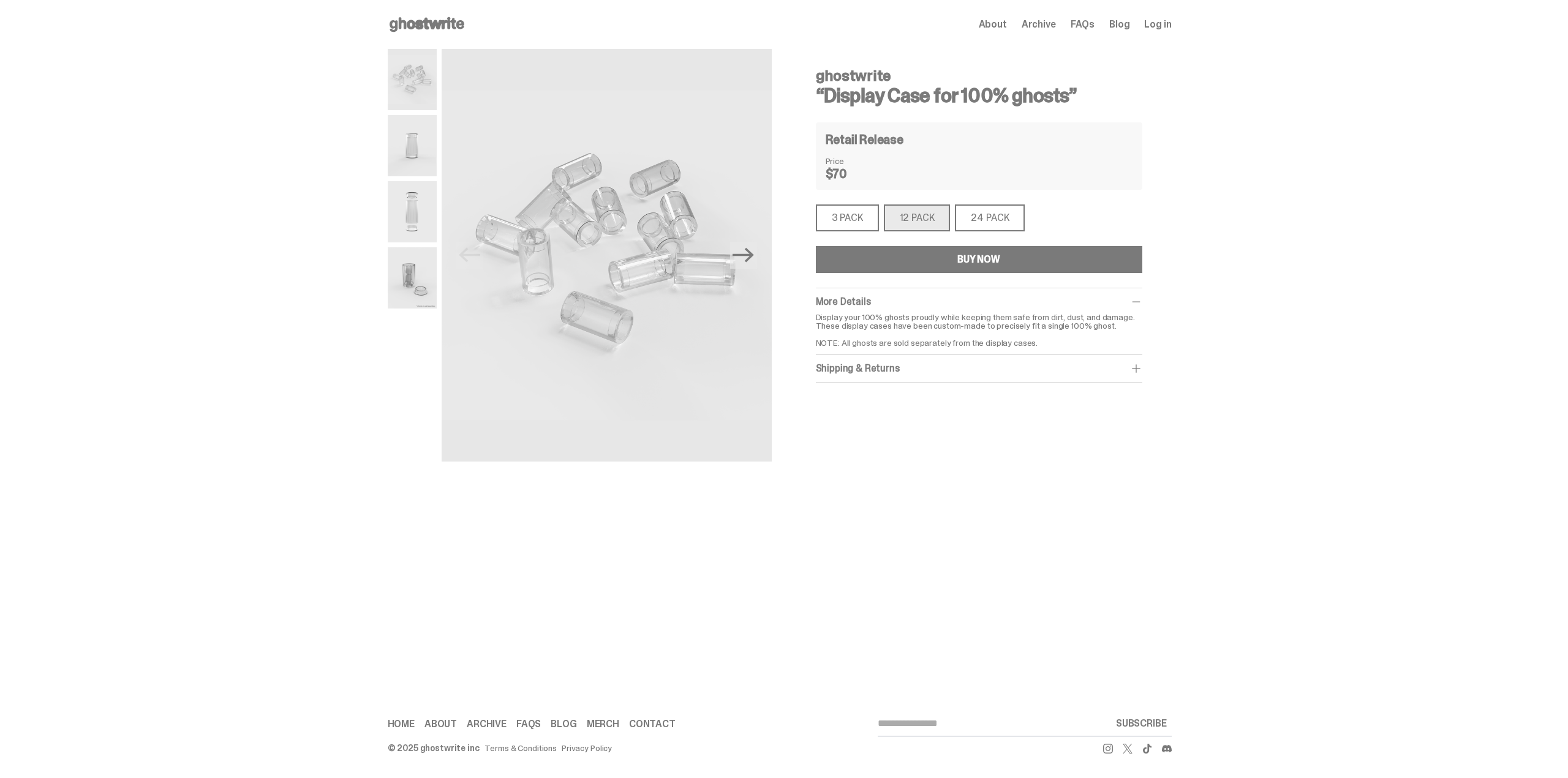
click at [996, 22] on span "About" at bounding box center [992, 24] width 28 height 10
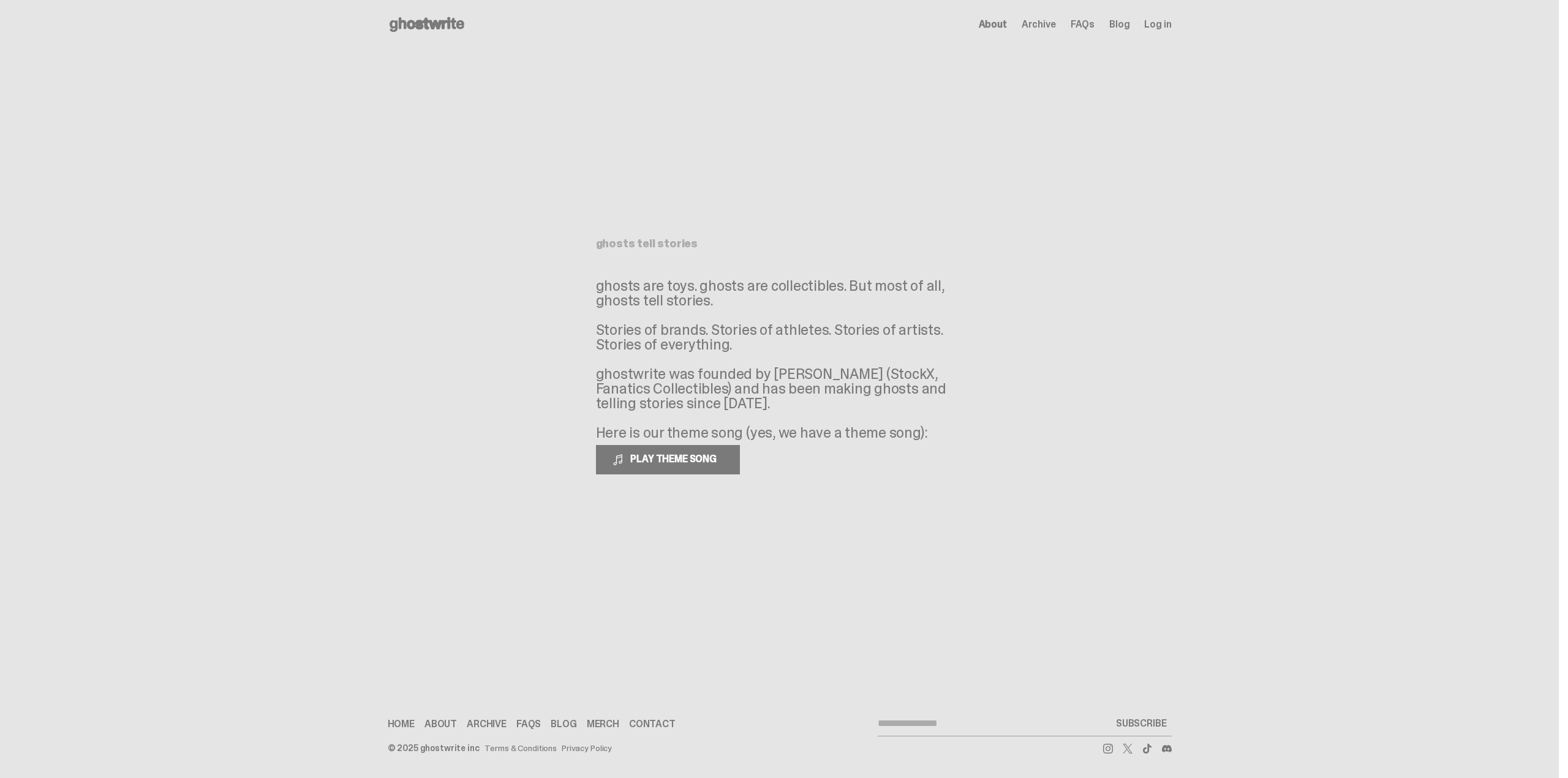
click at [422, 21] on use at bounding box center [427, 24] width 75 height 15
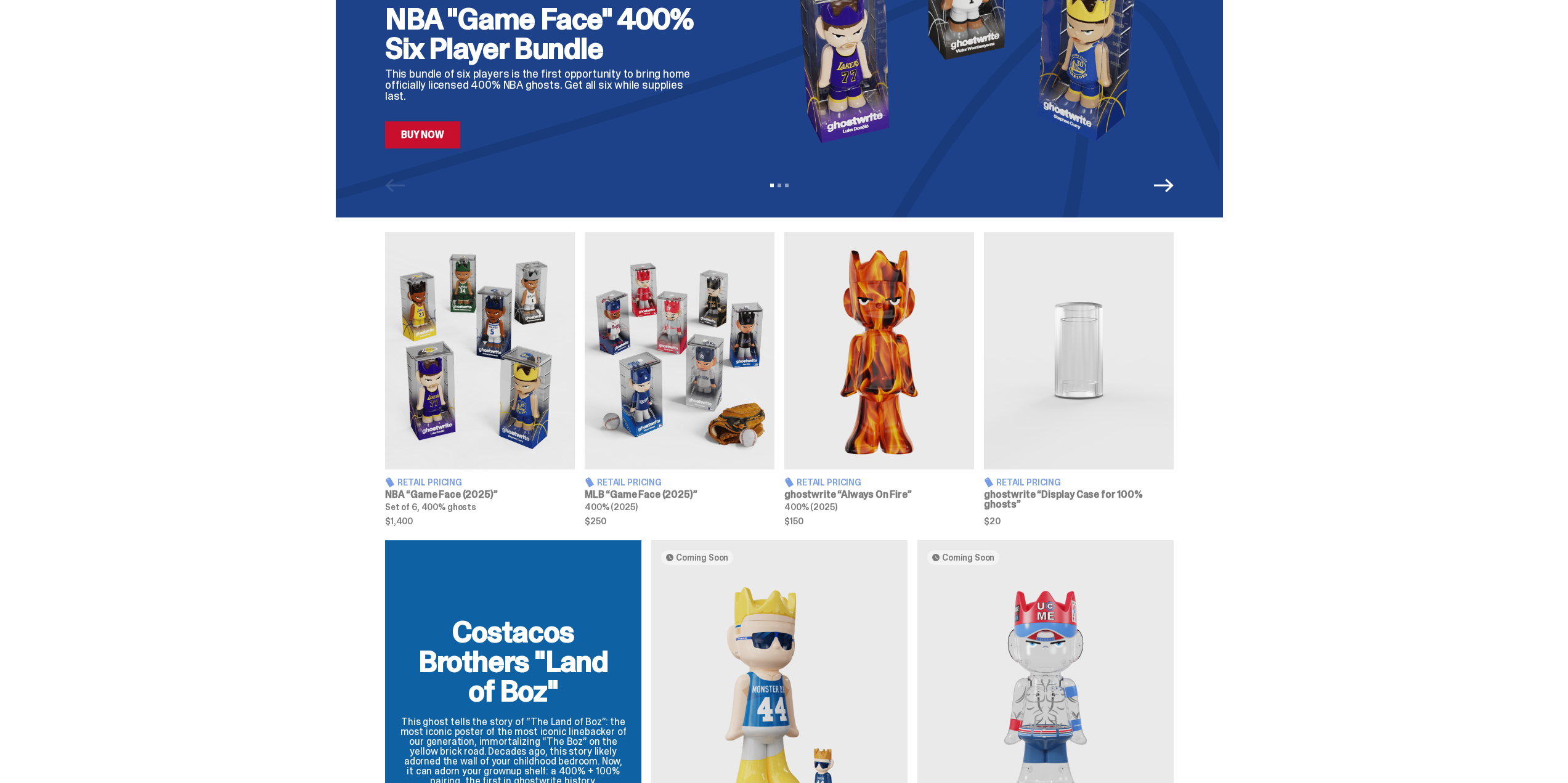
scroll to position [247, 0]
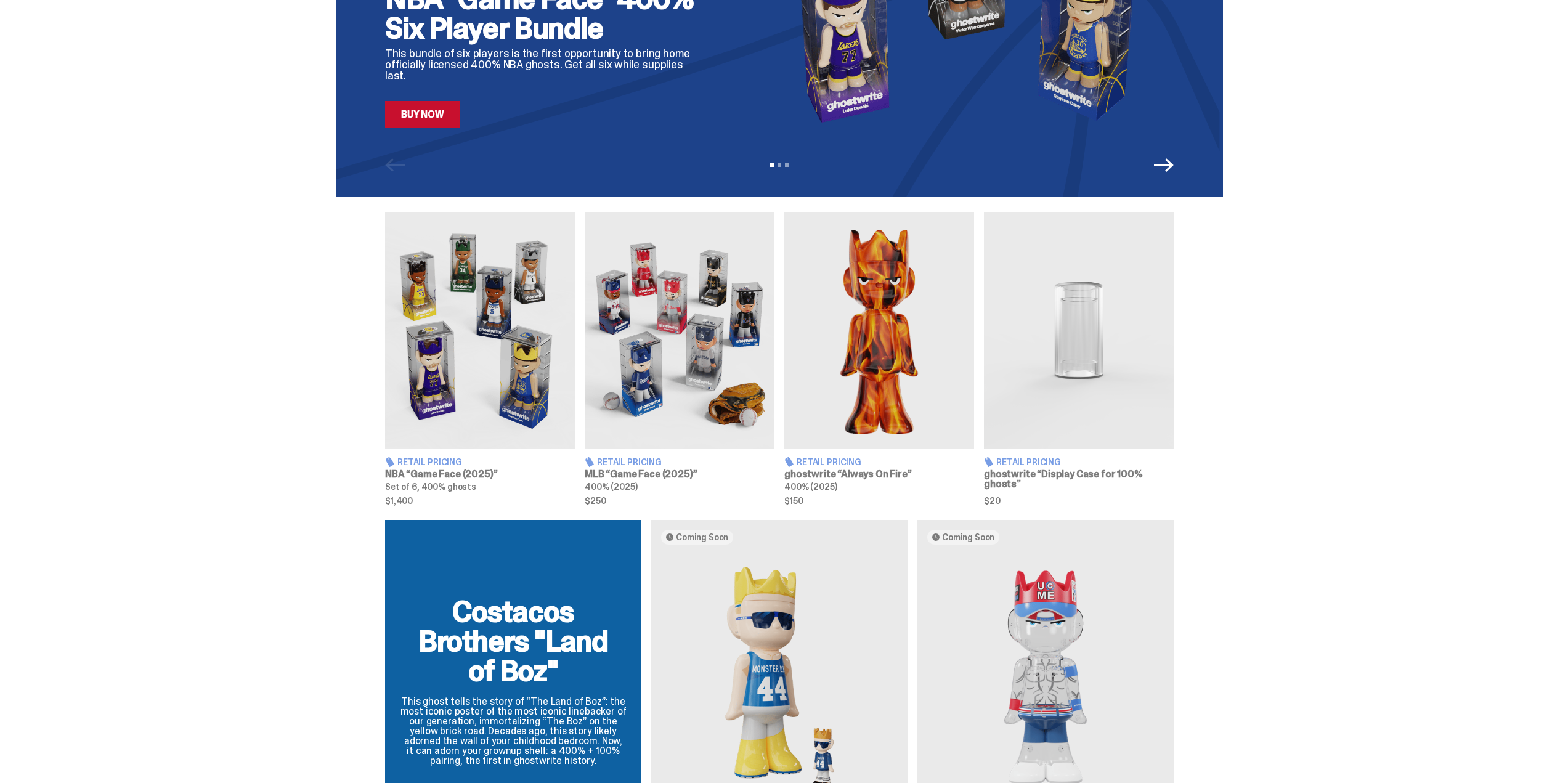
click at [683, 391] on img at bounding box center [679, 330] width 190 height 237
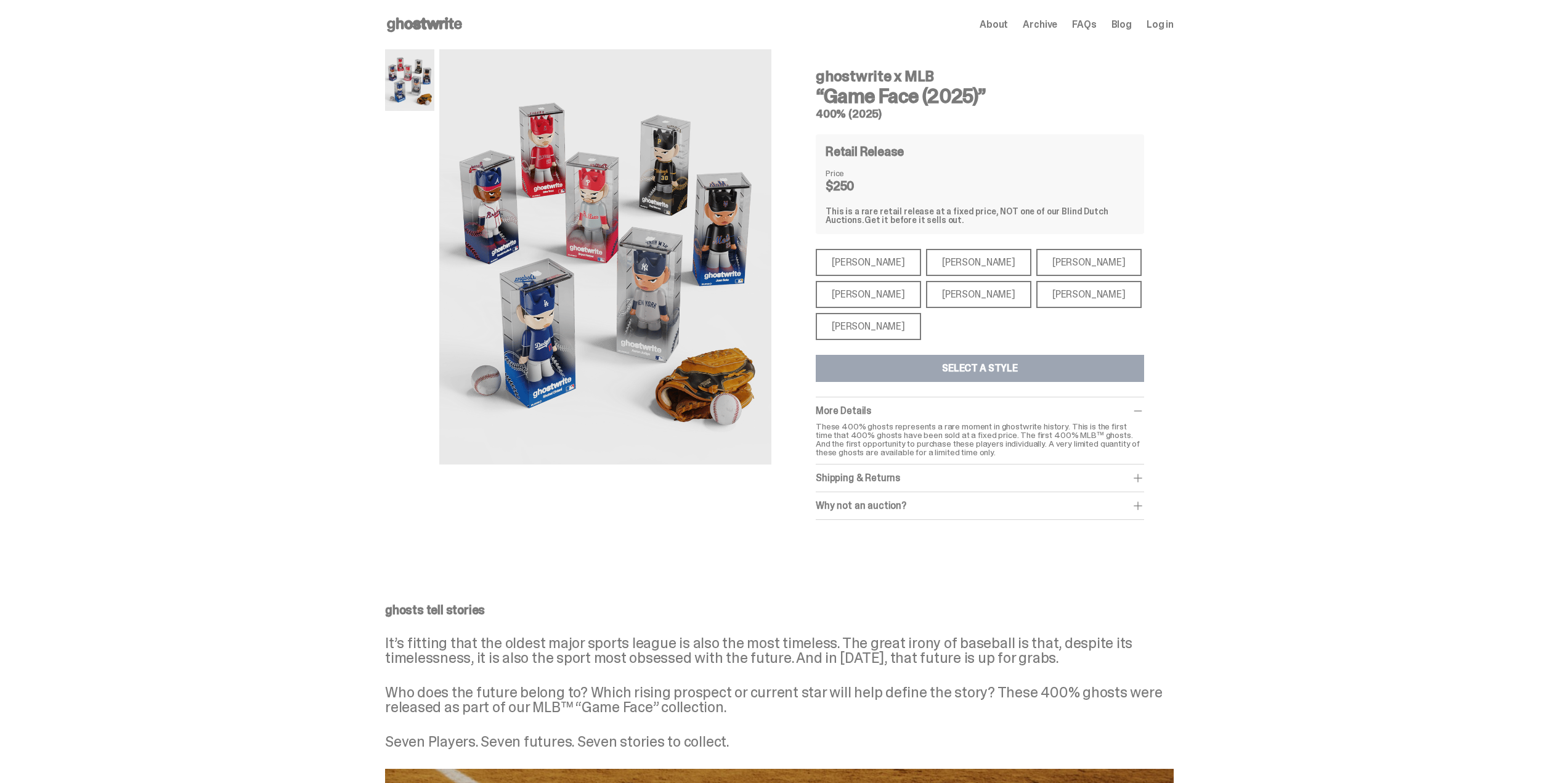
click at [876, 262] on div "Mike Trout" at bounding box center [868, 262] width 105 height 28
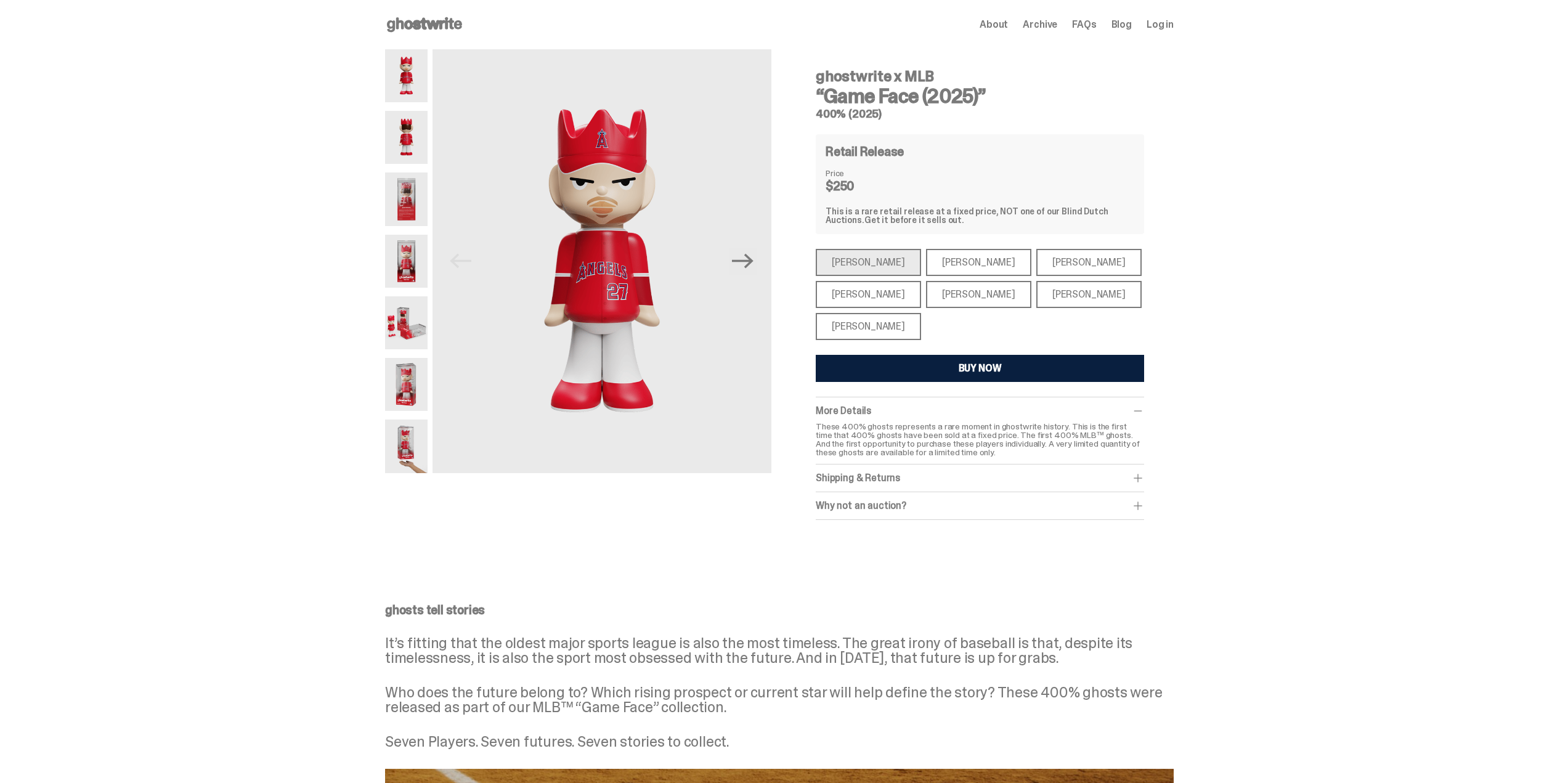
click at [937, 263] on div "Paul Skenes" at bounding box center [979, 262] width 105 height 28
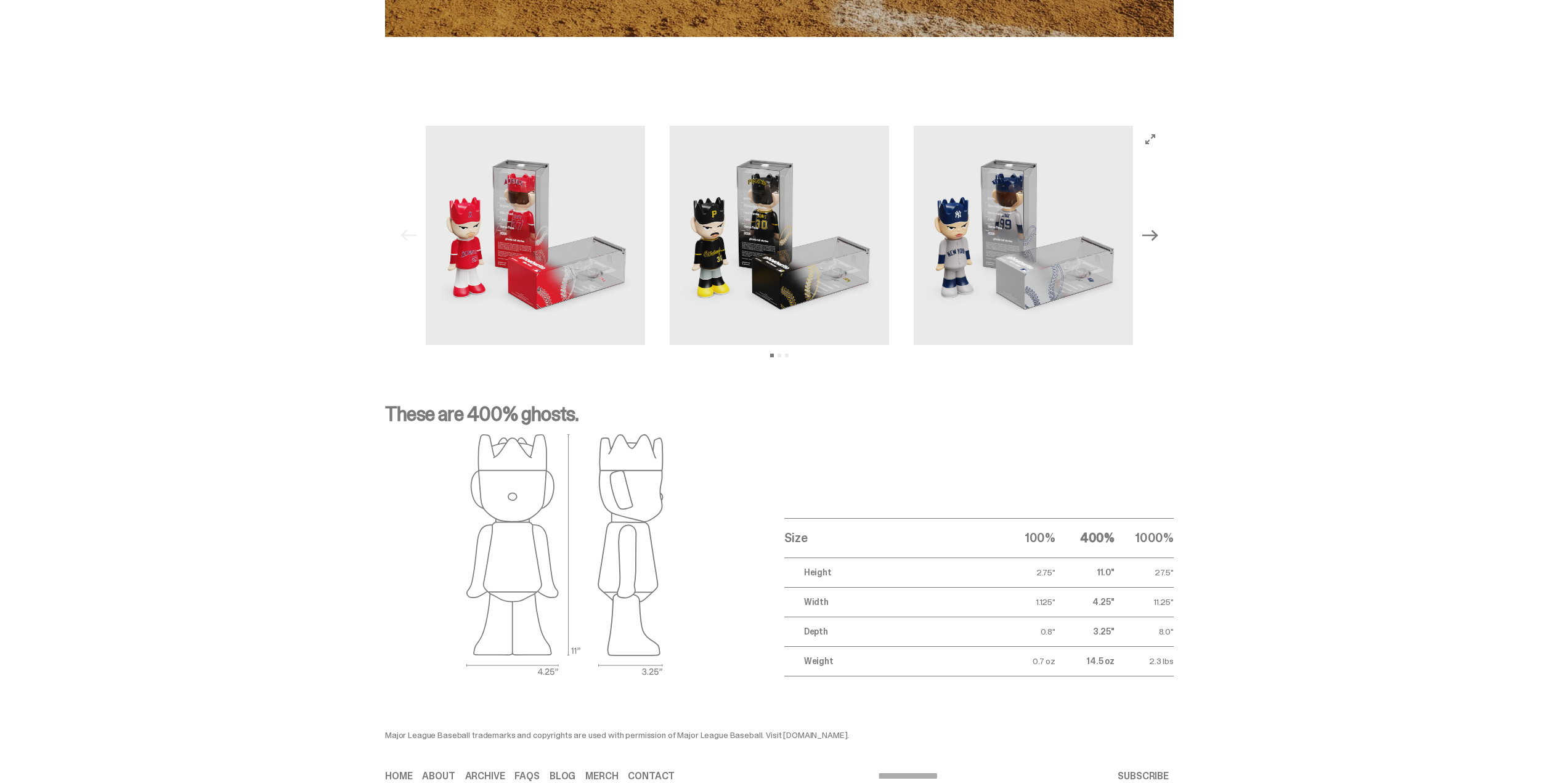
scroll to position [1232, 0]
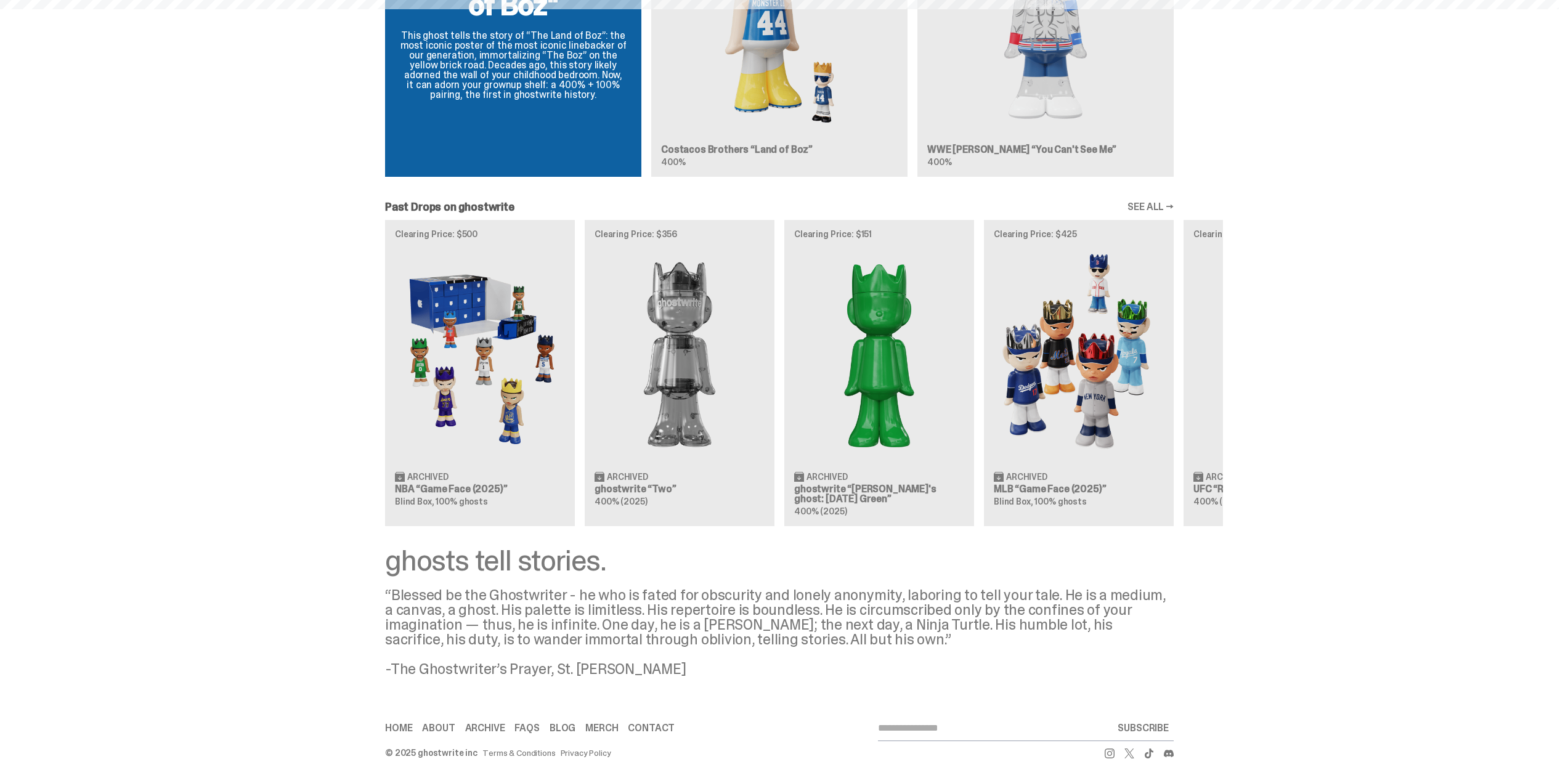
scroll to position [247, 0]
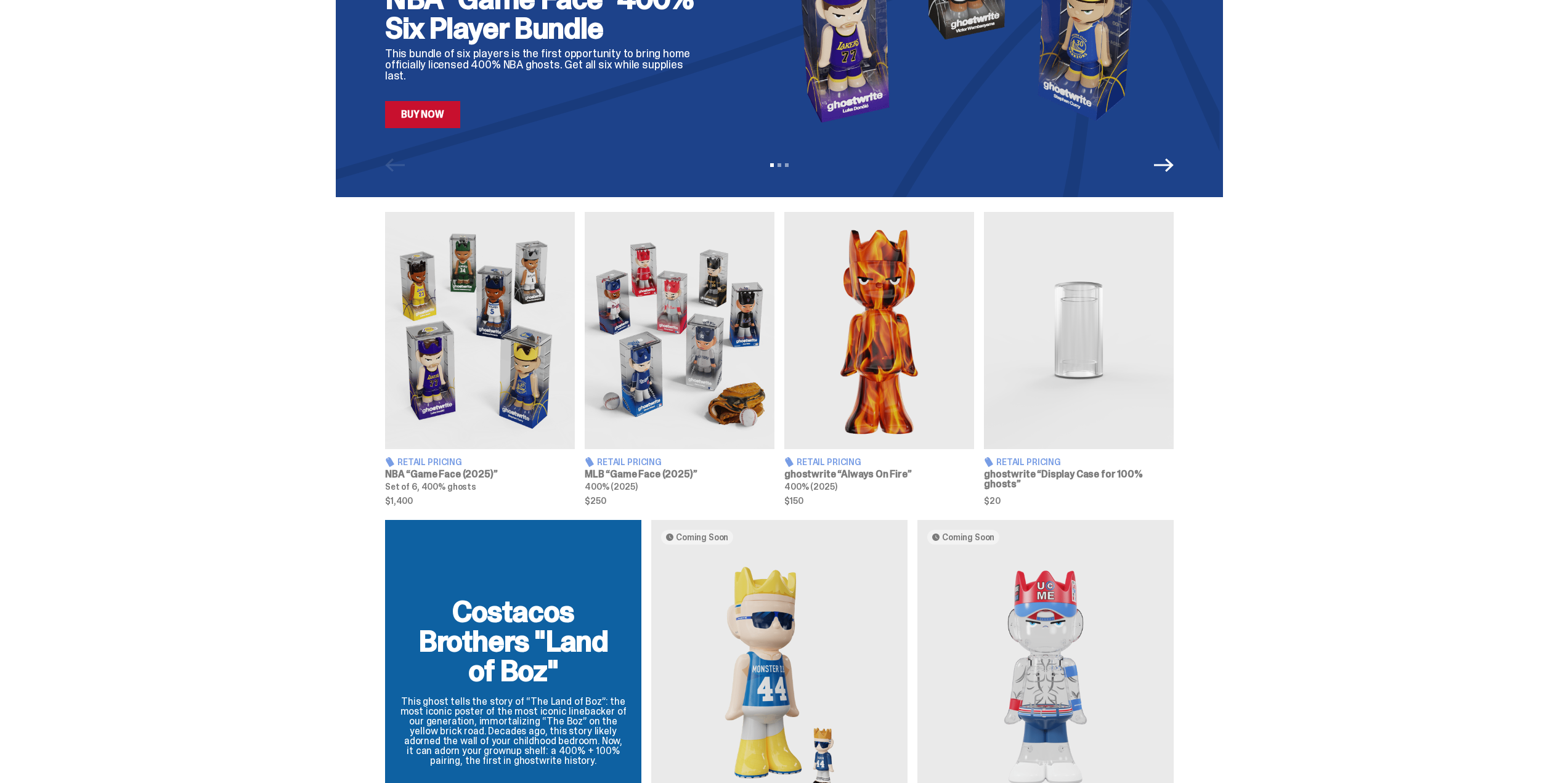
click at [442, 363] on img at bounding box center [479, 330] width 190 height 237
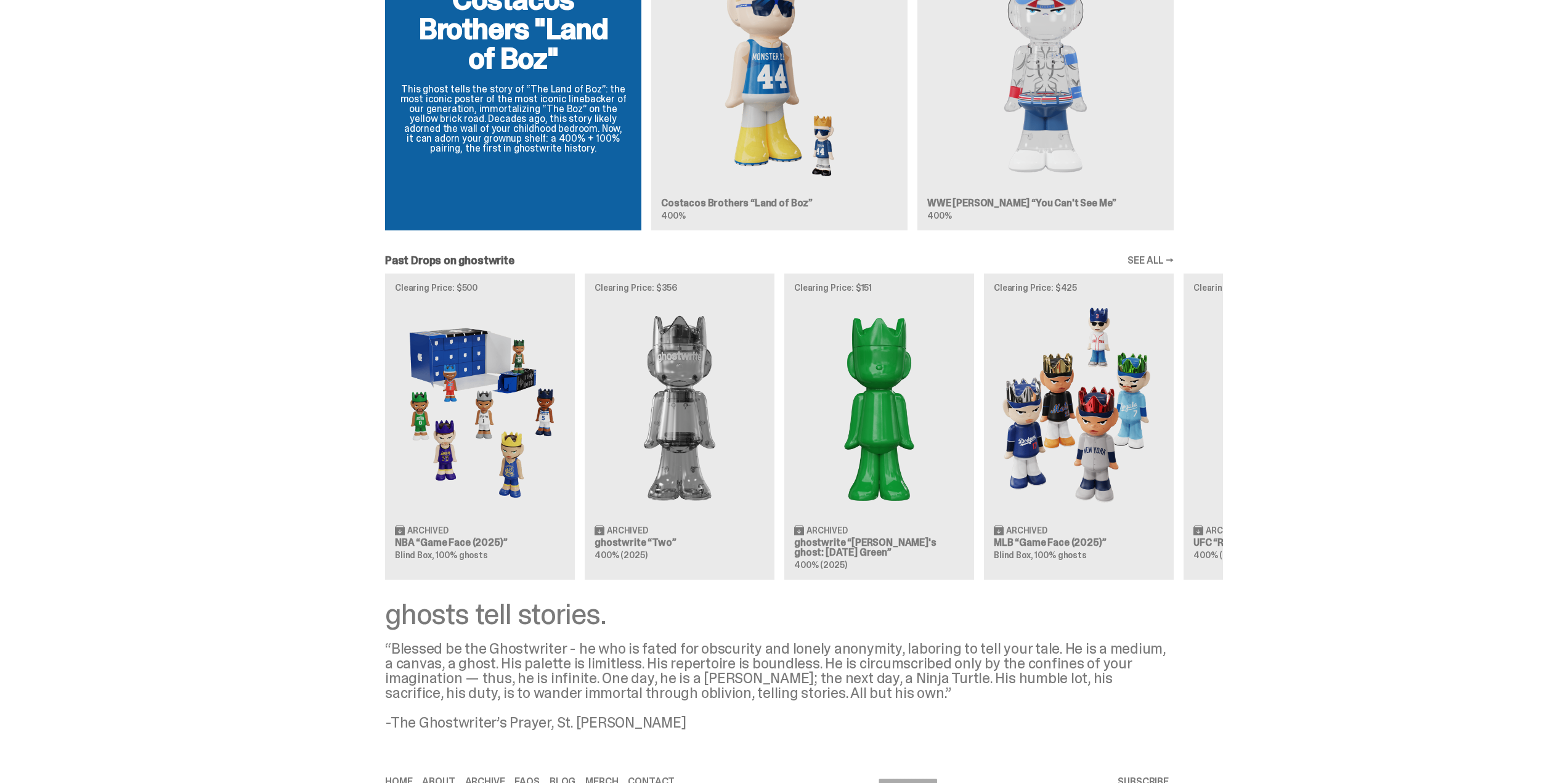
scroll to position [863, 0]
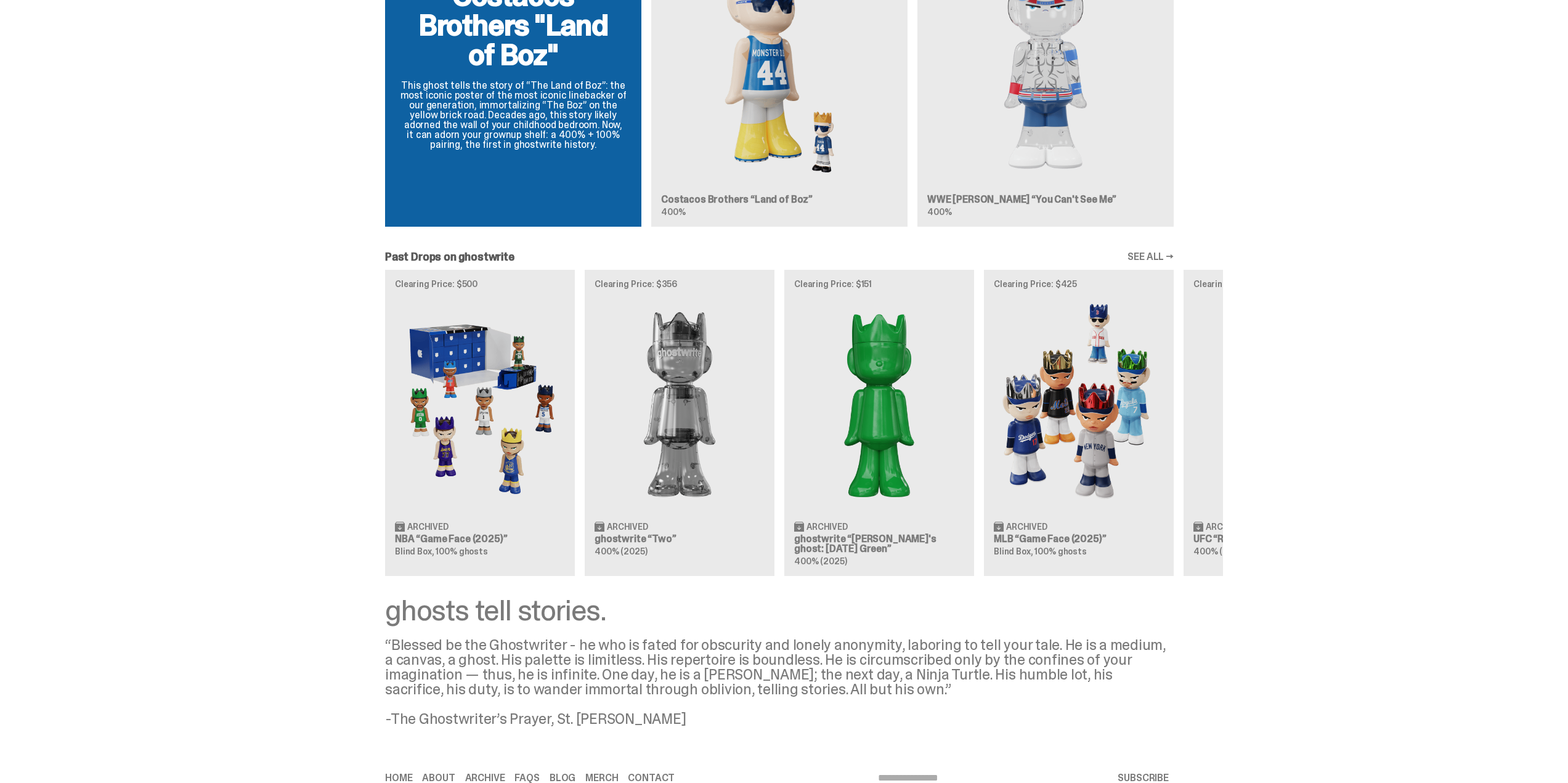
click at [510, 450] on div "Clearing Price: $500 Archived NBA “Game Face (2025)” Blind Box, 100% ghosts Cle…" at bounding box center [779, 422] width 887 height 306
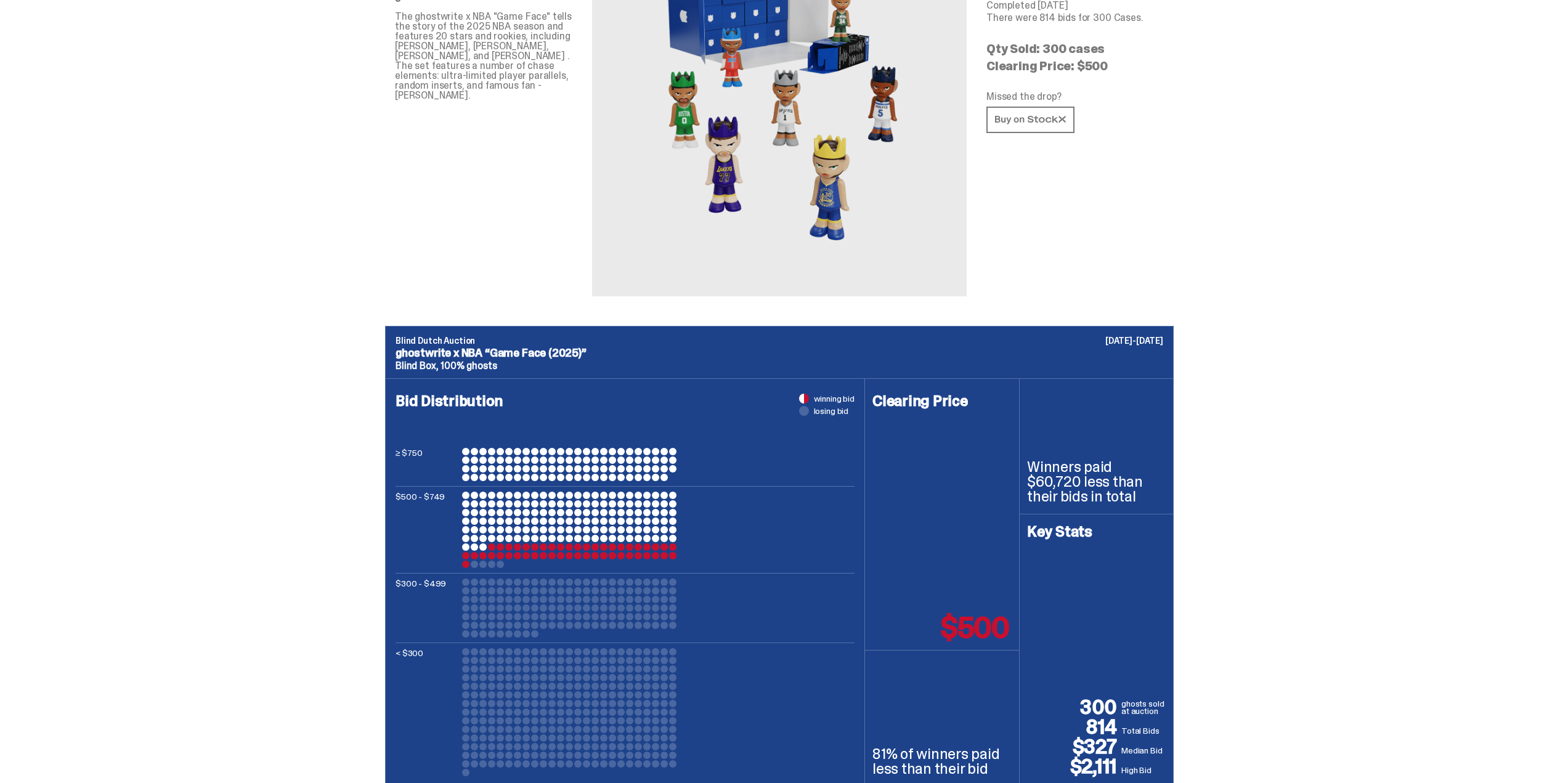
scroll to position [185, 0]
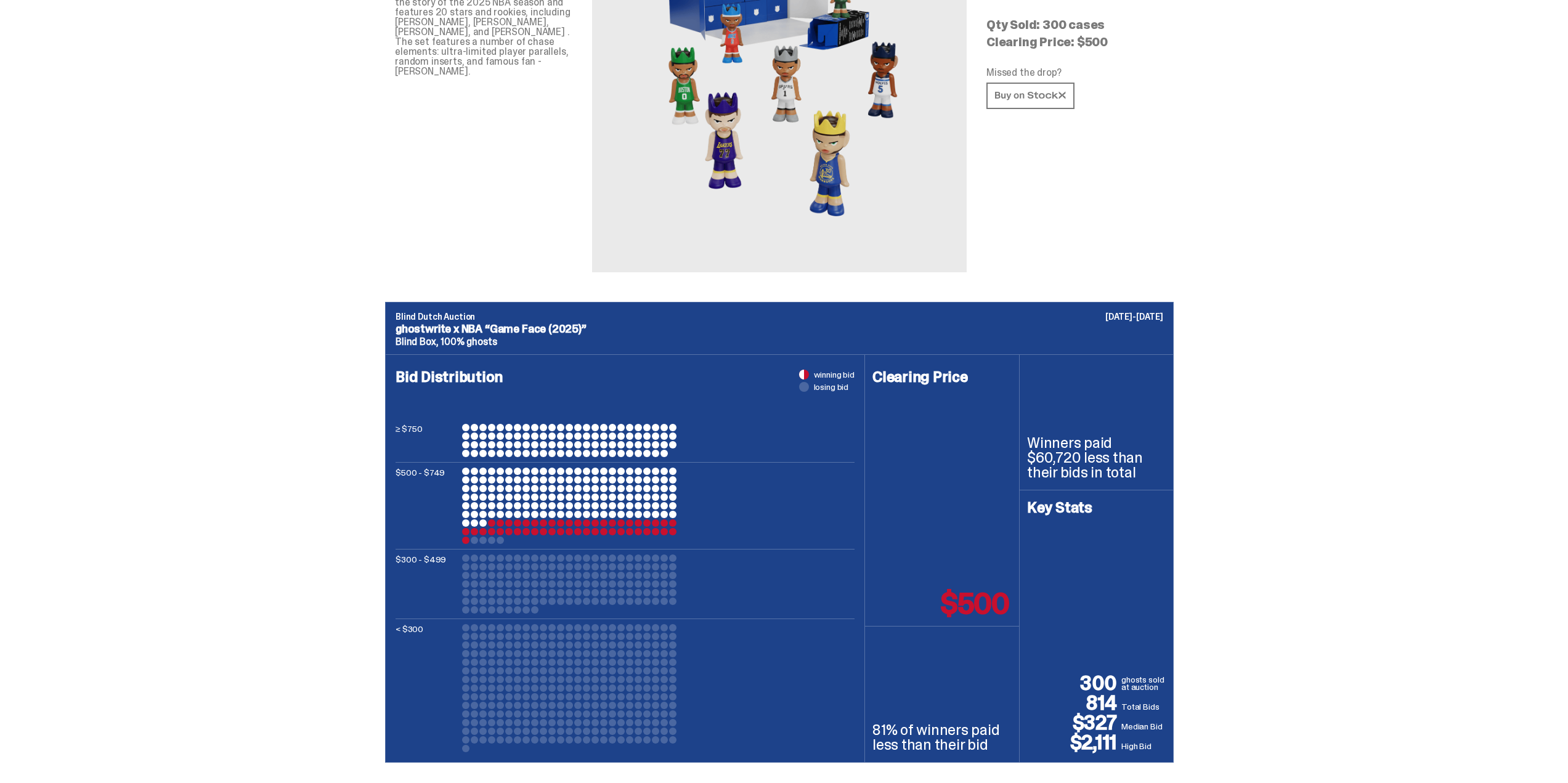
drag, startPoint x: 294, startPoint y: 365, endPoint x: 138, endPoint y: 377, distance: 156.5
click at [115, 380] on div "Blind Dutch Auction September 15-18, 2025 ghostwrite x NBA “Game Face (2025)” B…" at bounding box center [779, 531] width 1559 height 461
drag, startPoint x: 980, startPoint y: 592, endPoint x: 1072, endPoint y: 593, distance: 92.0
click at [1065, 593] on div "Clearing Price $500 81% of winners paid less than their bid Winners paid $60,72…" at bounding box center [1020, 558] width 308 height 408
click at [1211, 547] on div "Blind Dutch Auction September 15-18, 2025 ghostwrite x NBA “Game Face (2025)” B…" at bounding box center [779, 531] width 1559 height 461
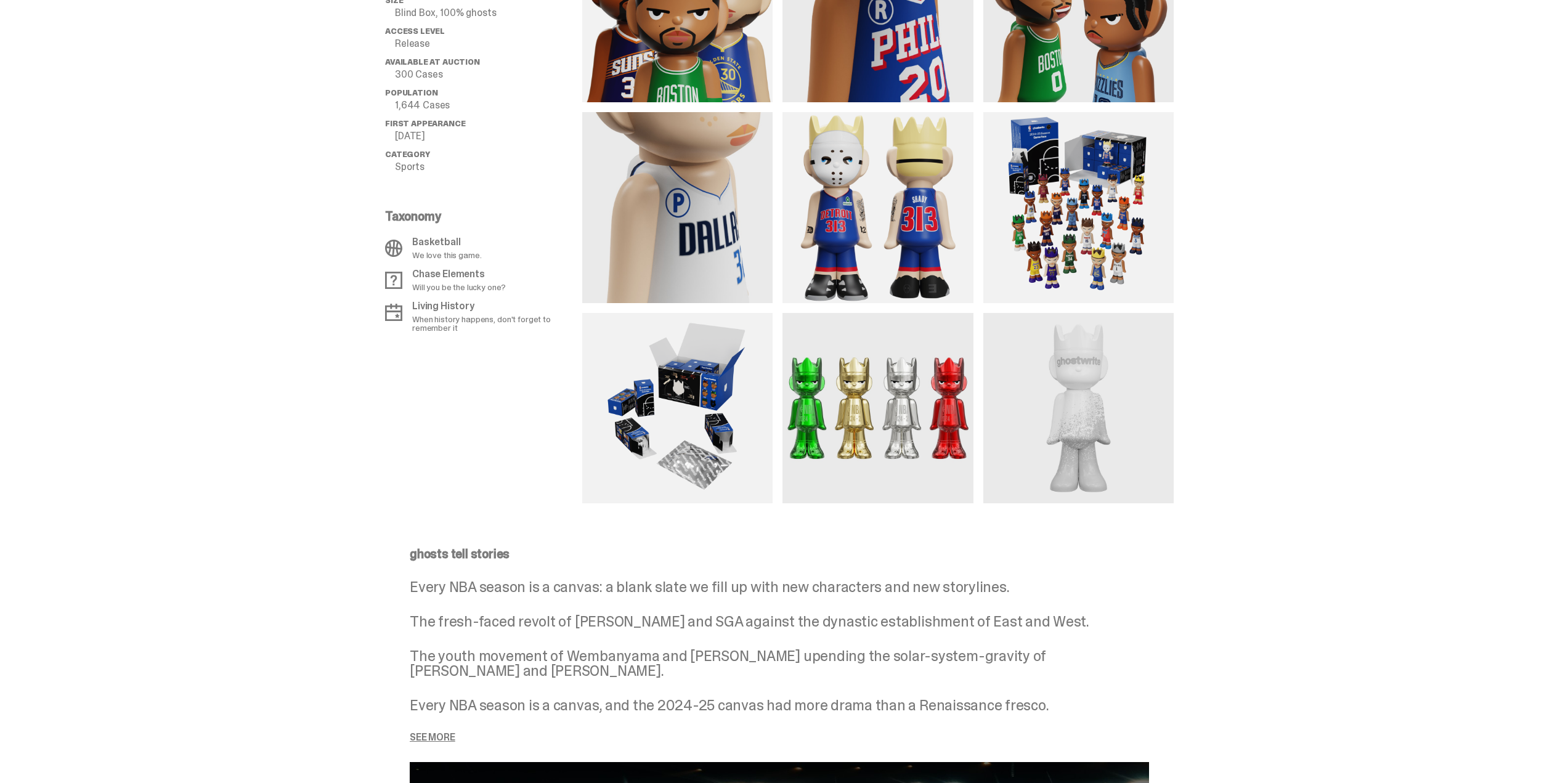
scroll to position [1109, 0]
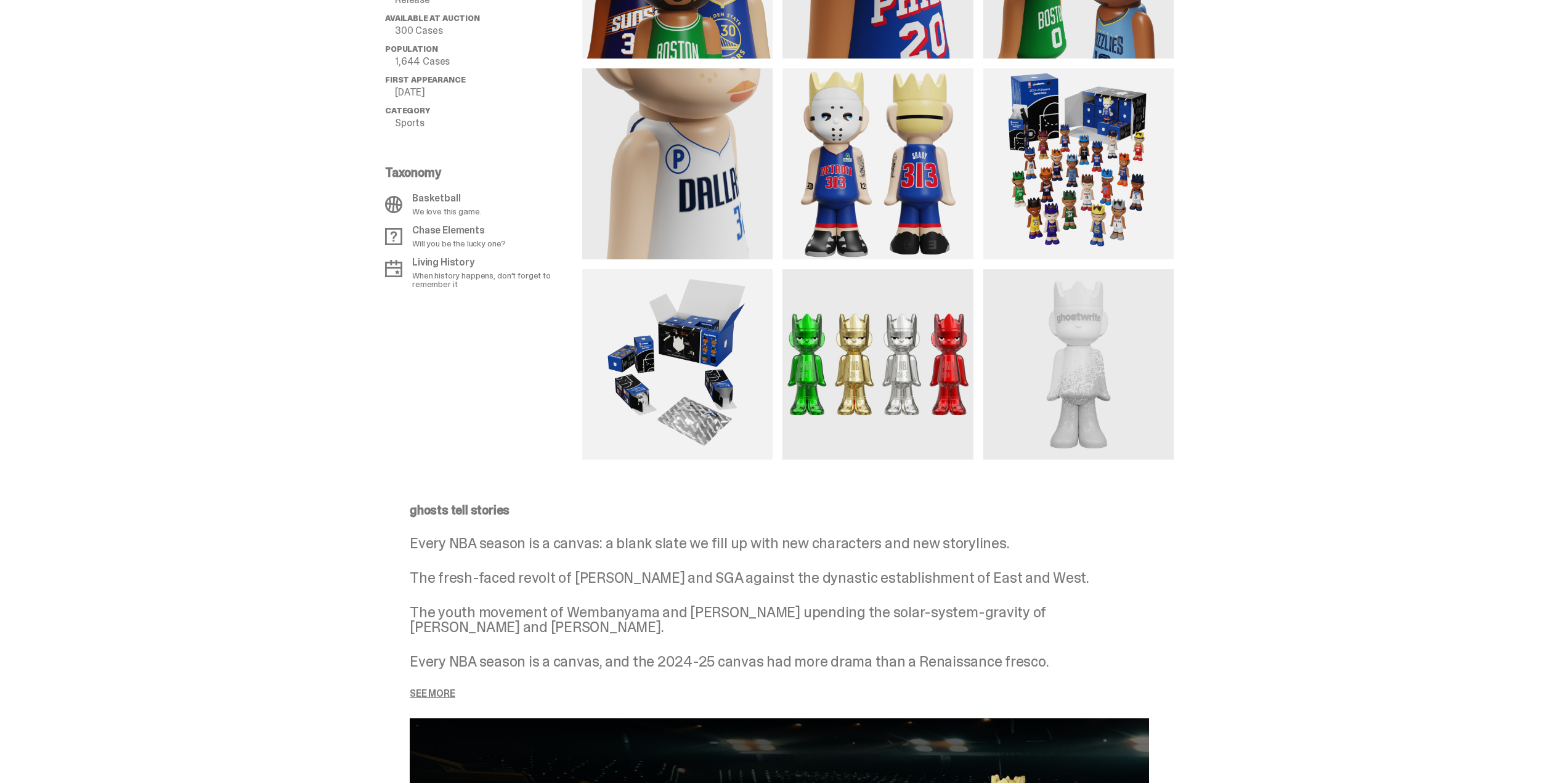
click at [900, 373] on img at bounding box center [878, 364] width 191 height 191
click at [1122, 377] on img at bounding box center [1079, 364] width 191 height 191
click at [1236, 340] on div "All Details set “Game Face (2025)” League NBA Size Blind Box, 100% ghosts Acces…" at bounding box center [779, 149] width 1559 height 621
